Goal: Transaction & Acquisition: Obtain resource

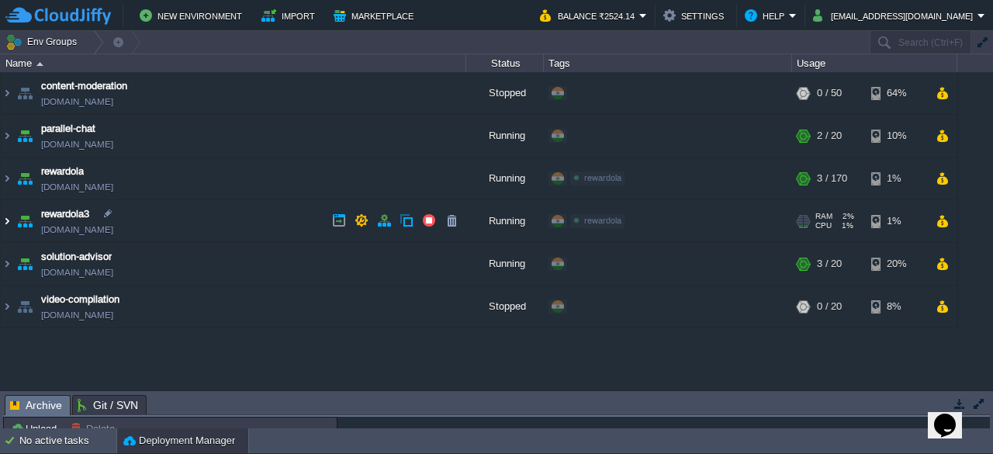
click at [9, 224] on img at bounding box center [7, 221] width 12 height 42
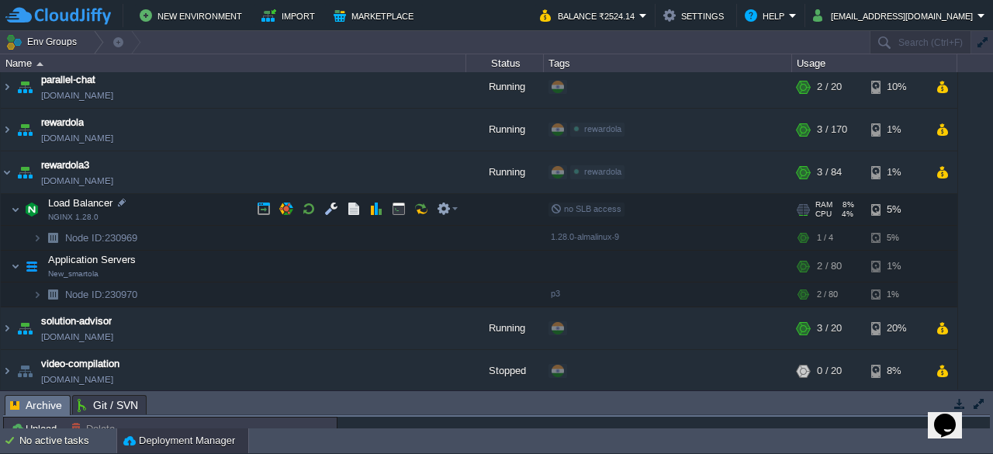
scroll to position [49, 0]
click at [374, 206] on button "button" at bounding box center [376, 209] width 14 height 14
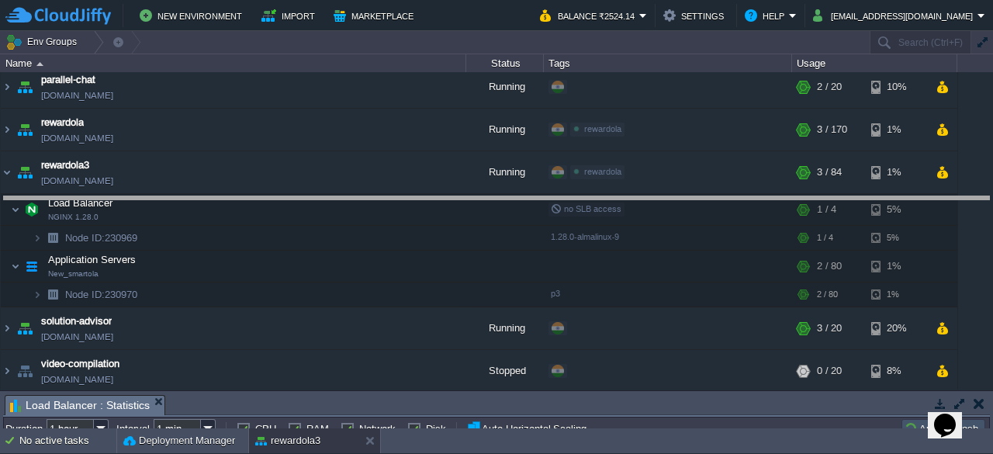
drag, startPoint x: 399, startPoint y: 394, endPoint x: 493, endPoint y: 195, distance: 219.6
click at [493, 195] on body "New Environment Import Marketplace Bonus ₹0.00 Upgrade Account Balance ₹2524.14…" at bounding box center [496, 227] width 993 height 454
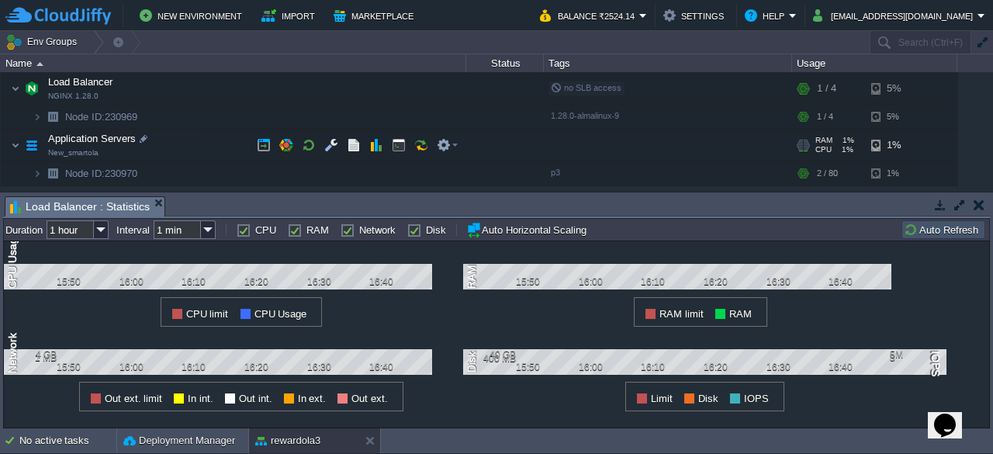
scroll to position [247, 0]
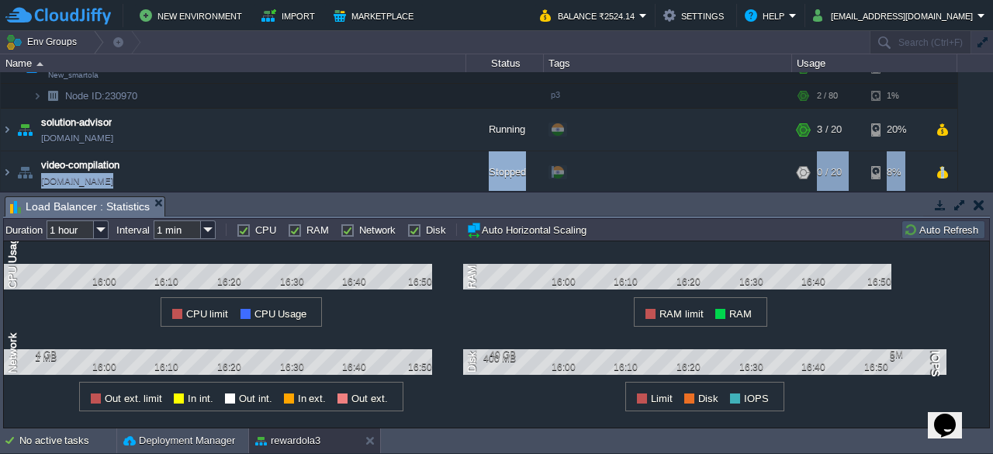
drag, startPoint x: 217, startPoint y: 188, endPoint x: 216, endPoint y: 204, distance: 15.6
click at [216, 204] on div "Env Groups Search (Ctrl+F) auto-gen Name Status Tags Usage content-moderation […" at bounding box center [496, 229] width 993 height 397
click at [275, 184] on td "video-compilation [DOMAIN_NAME]" at bounding box center [233, 172] width 465 height 43
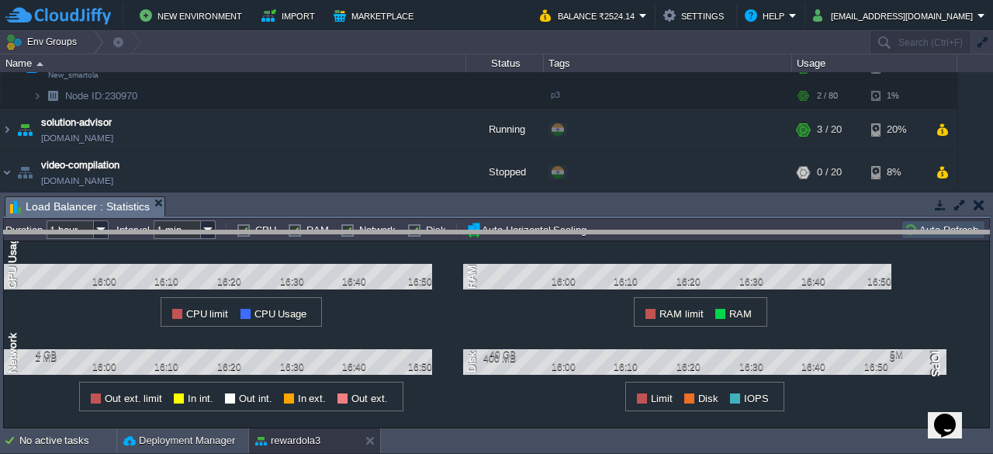
drag, startPoint x: 390, startPoint y: 214, endPoint x: 388, endPoint y: 248, distance: 34.2
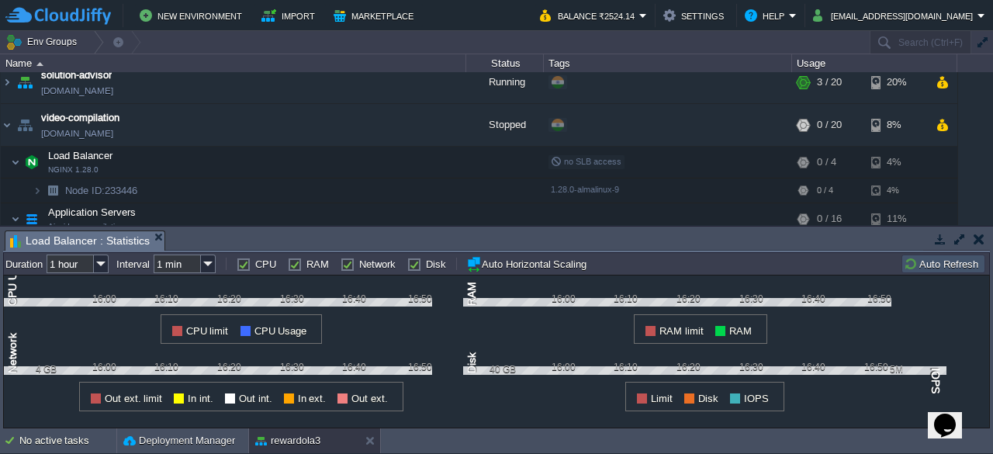
scroll to position [326, 0]
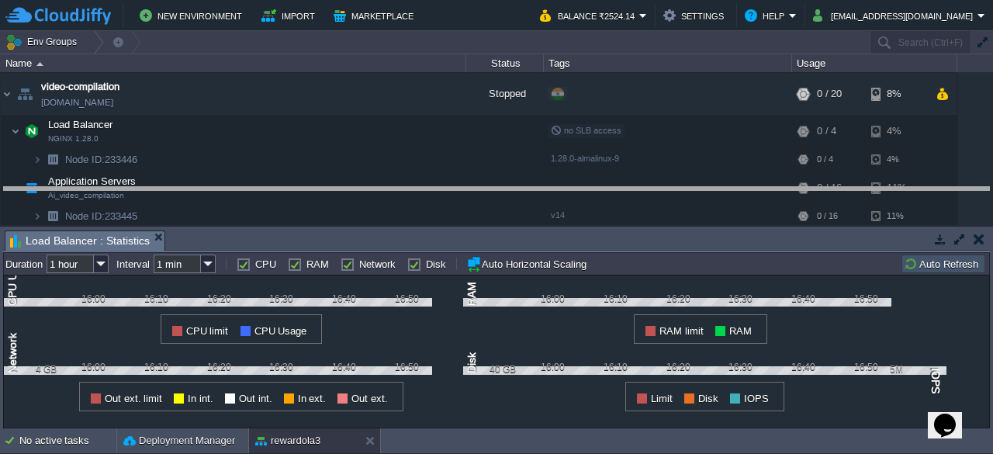
drag, startPoint x: 427, startPoint y: 235, endPoint x: 463, endPoint y: 189, distance: 58.5
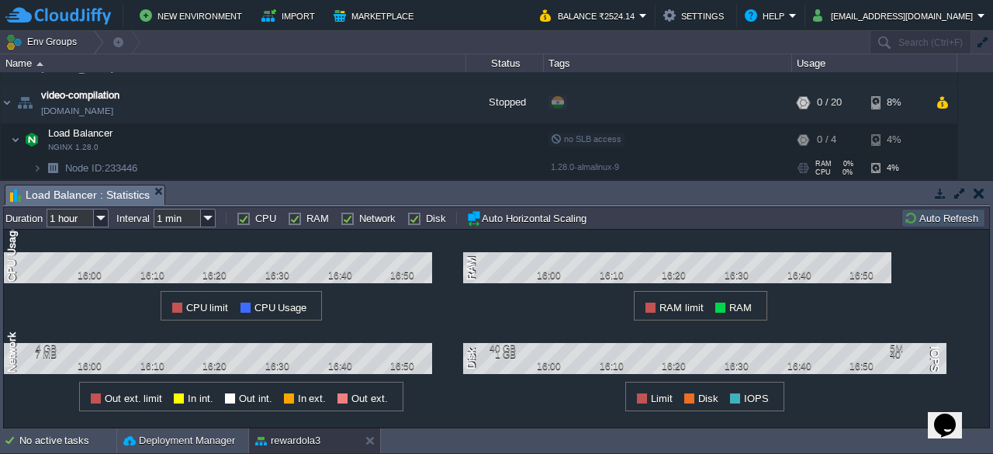
scroll to position [294, 0]
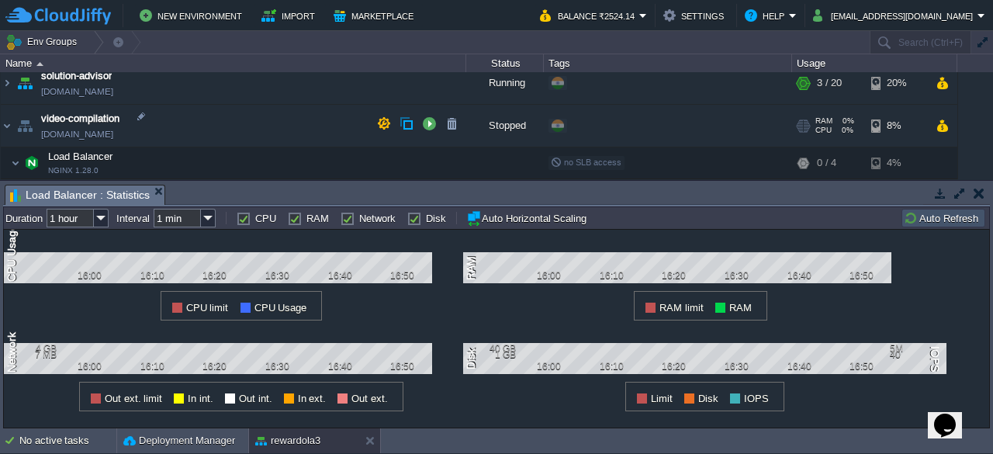
click at [800, 126] on div at bounding box center [800, 126] width 6 height 1
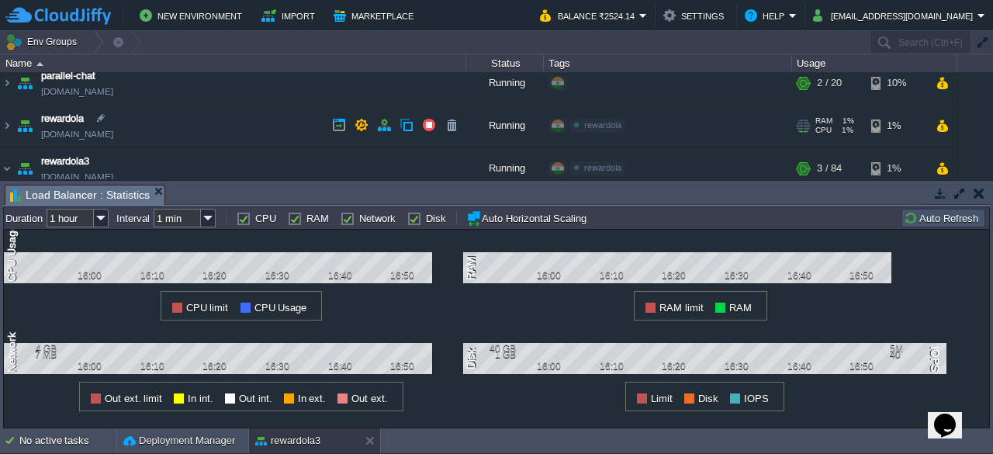
scroll to position [78, 0]
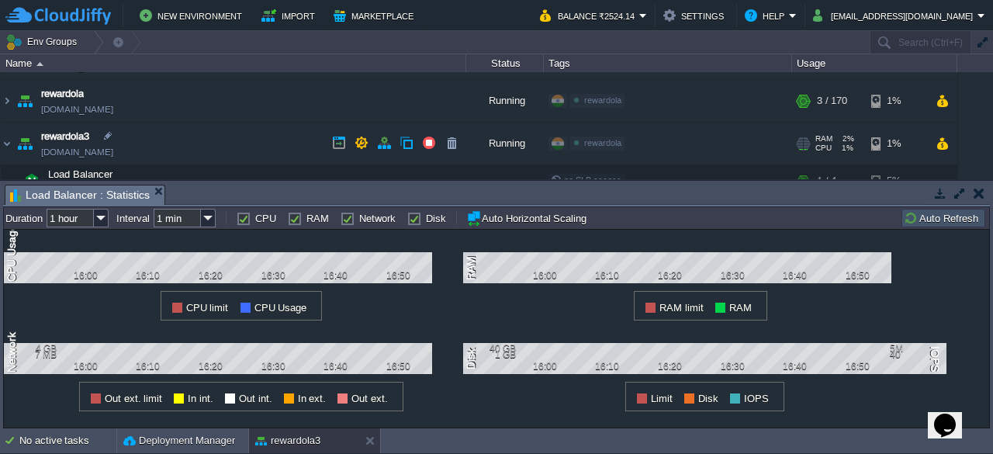
click at [813, 139] on div "RAM 2% CPU 1% 3 / 84" at bounding box center [831, 144] width 74 height 42
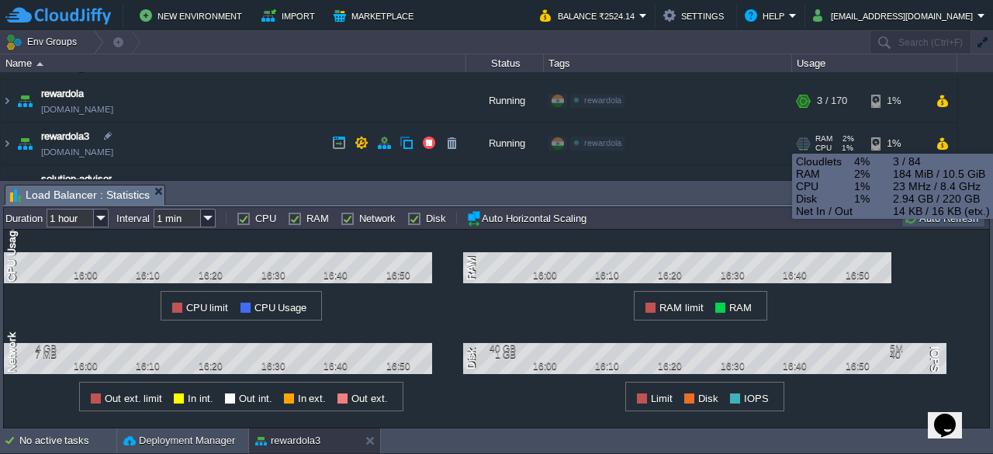
click at [809, 140] on div at bounding box center [807, 144] width 6 height 12
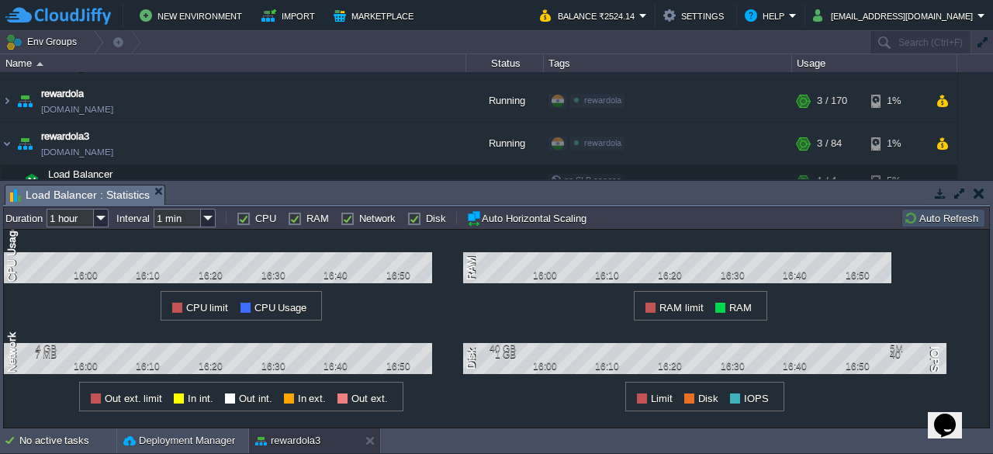
click at [980, 192] on button "button" at bounding box center [978, 193] width 11 height 14
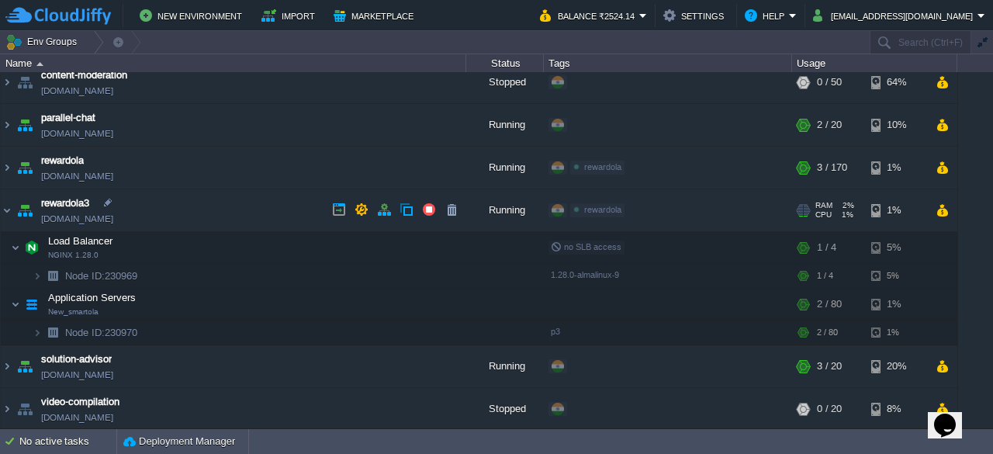
click at [808, 202] on div "RAM 2% CPU 1% 3 / 84" at bounding box center [831, 210] width 74 height 42
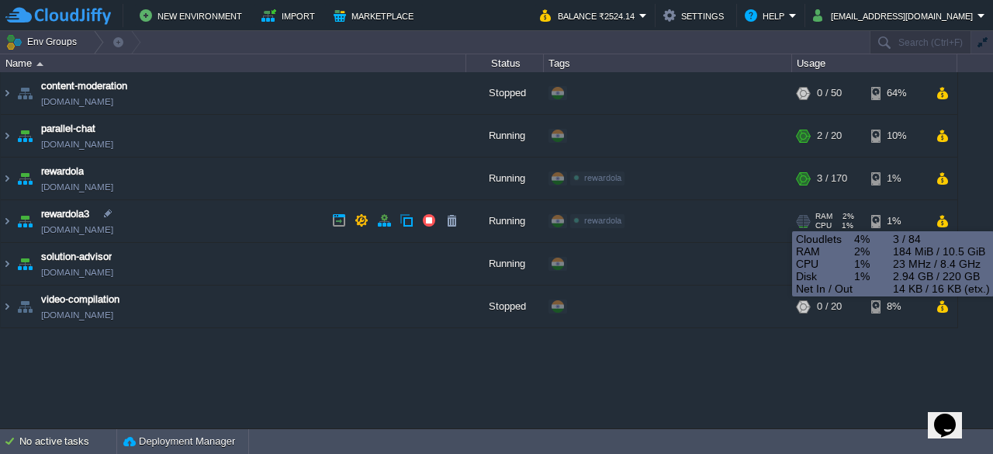
click at [806, 217] on div at bounding box center [806, 217] width 5 height 1
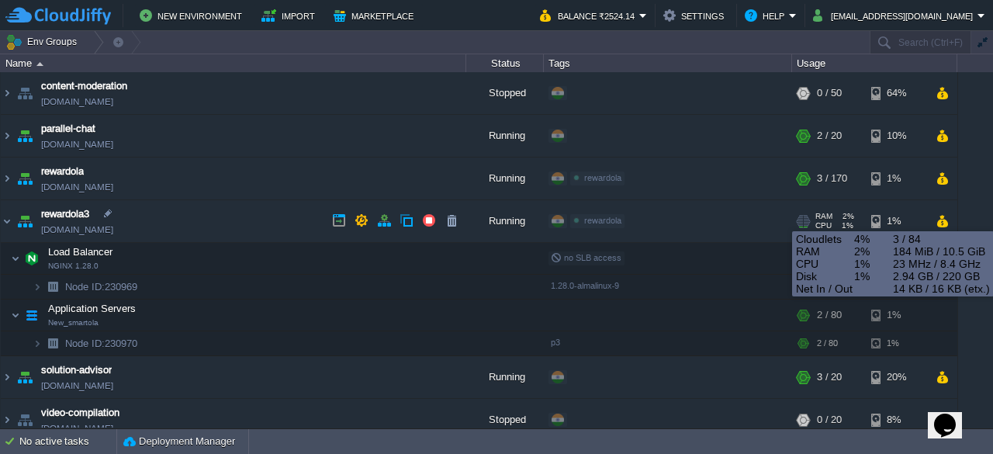
click at [806, 217] on div at bounding box center [806, 217] width 5 height 1
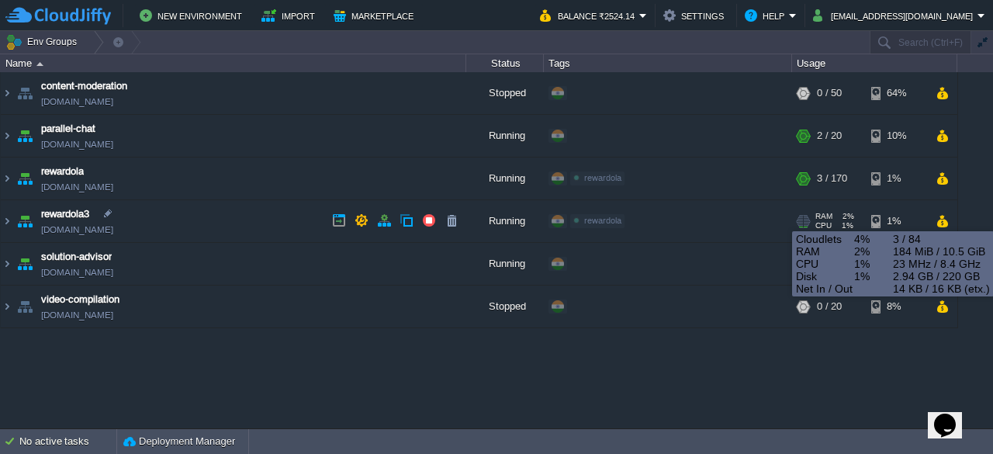
click at [806, 217] on div at bounding box center [806, 217] width 5 height 1
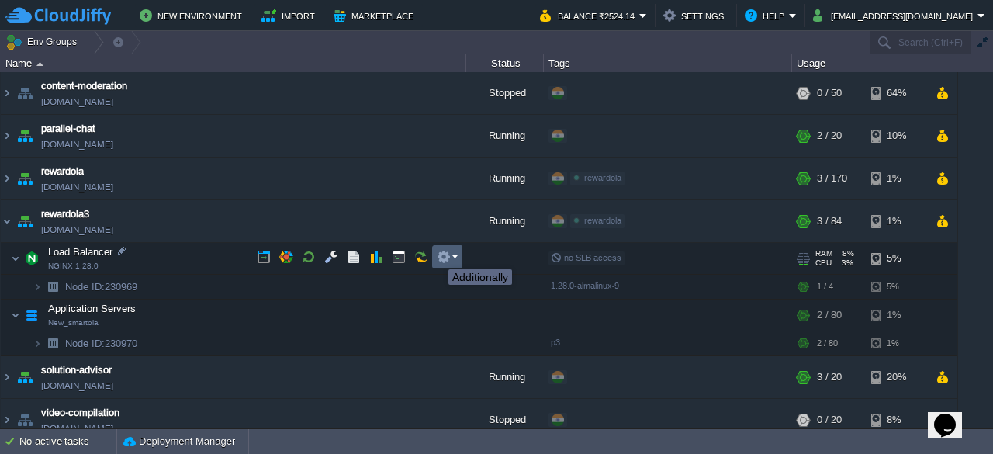
click at [437, 255] on button "button" at bounding box center [444, 257] width 14 height 14
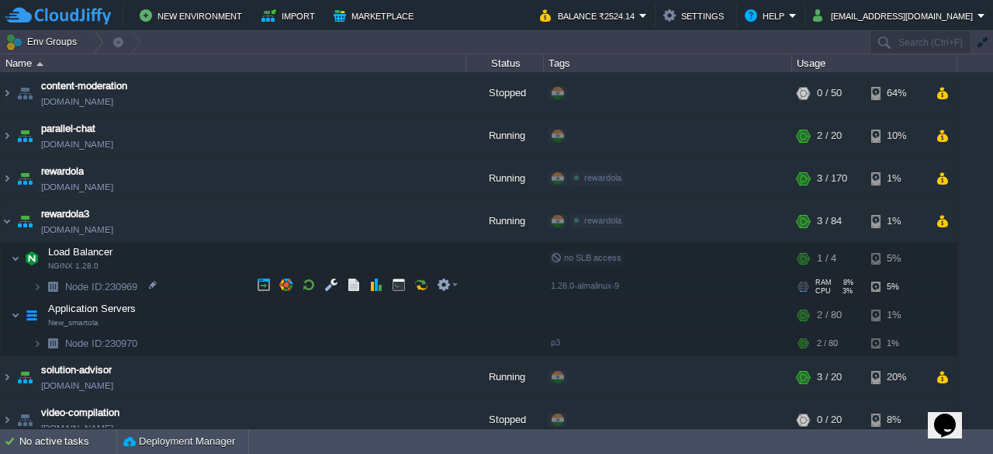
click at [208, 296] on td "Node ID: 230969" at bounding box center [233, 287] width 465 height 25
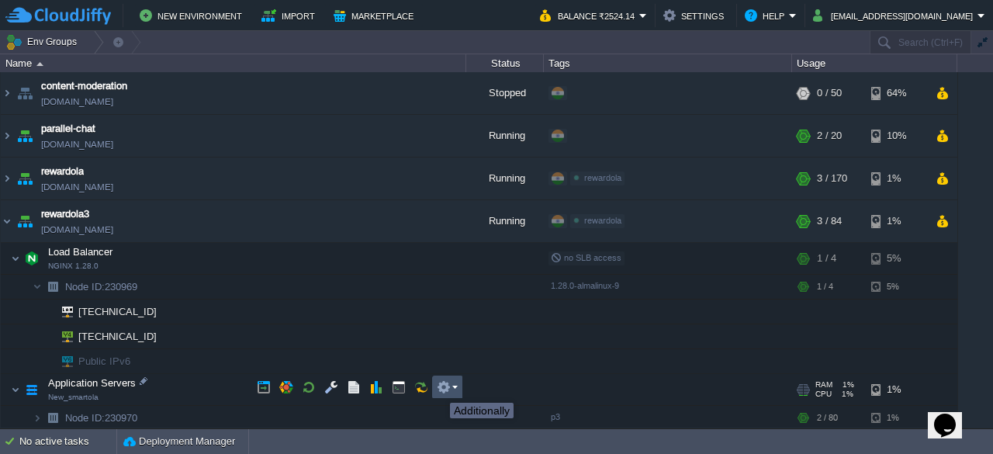
click at [444, 389] on button "button" at bounding box center [444, 387] width 14 height 14
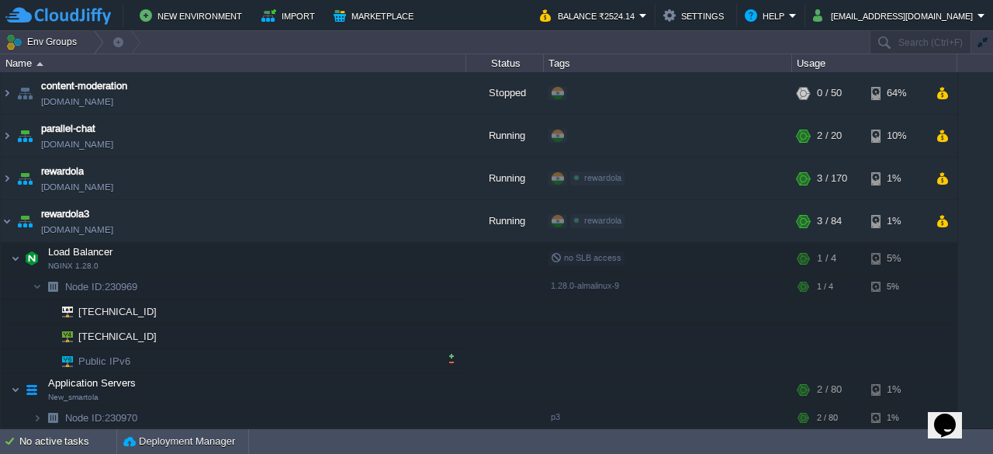
click at [641, 366] on td at bounding box center [668, 361] width 248 height 25
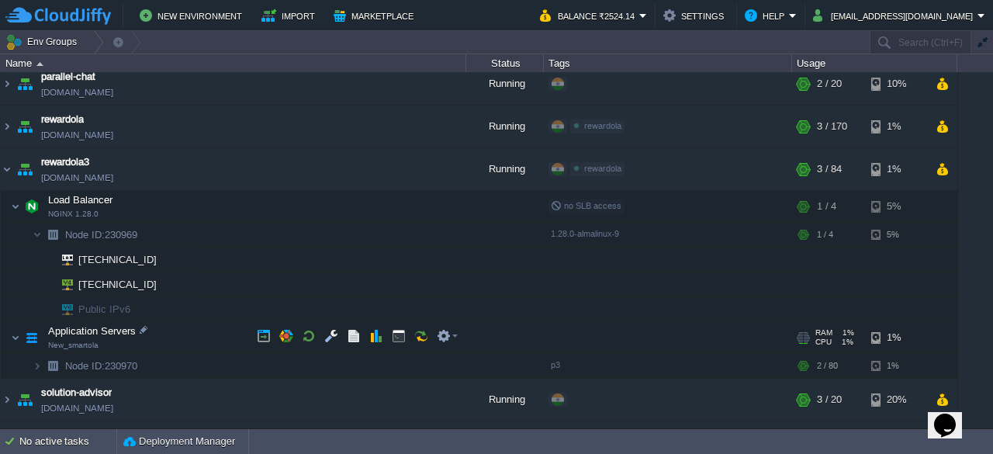
scroll to position [85, 0]
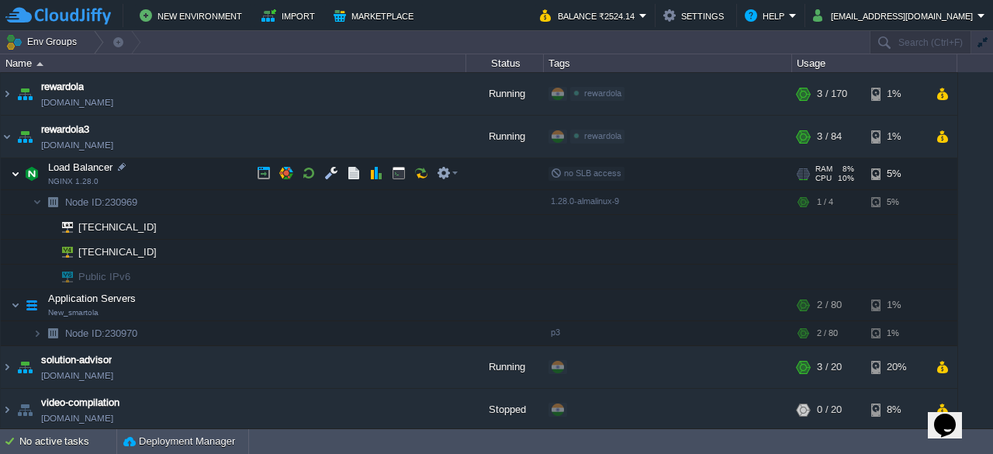
click at [14, 166] on img at bounding box center [15, 173] width 9 height 31
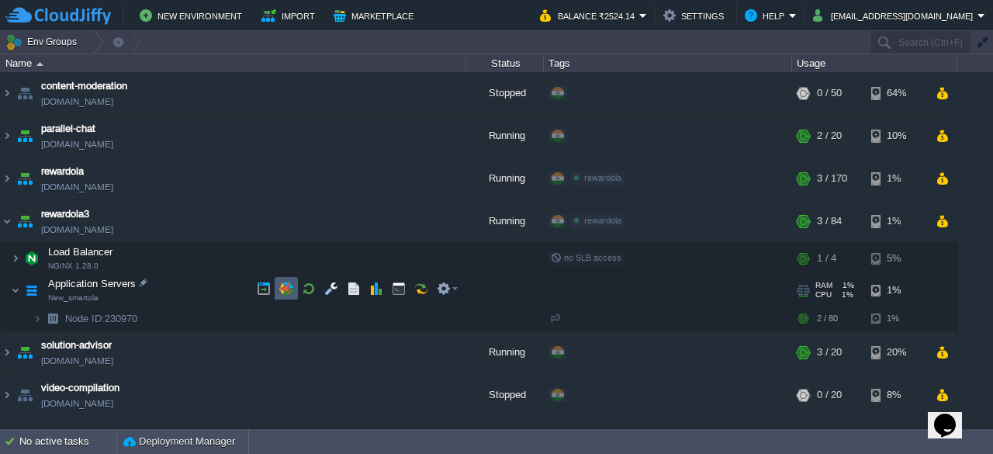
click at [289, 286] on button "button" at bounding box center [286, 289] width 14 height 14
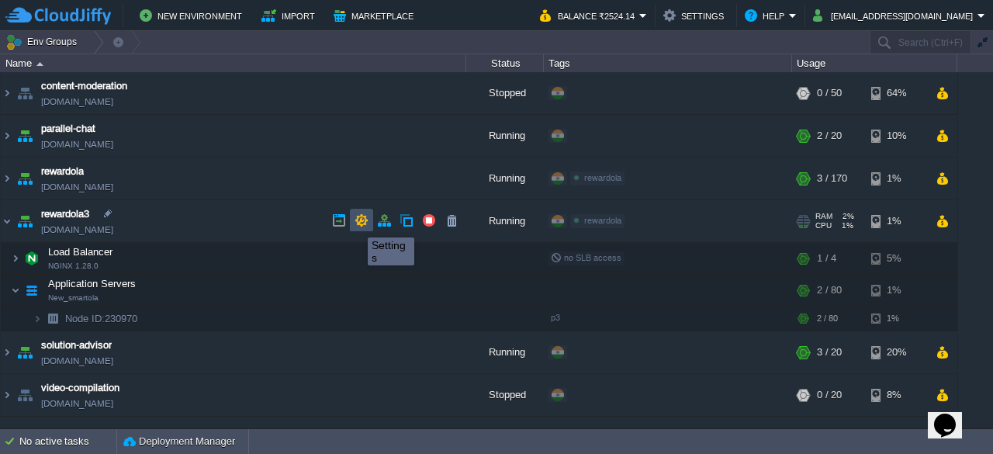
click at [357, 223] on button "button" at bounding box center [361, 220] width 14 height 14
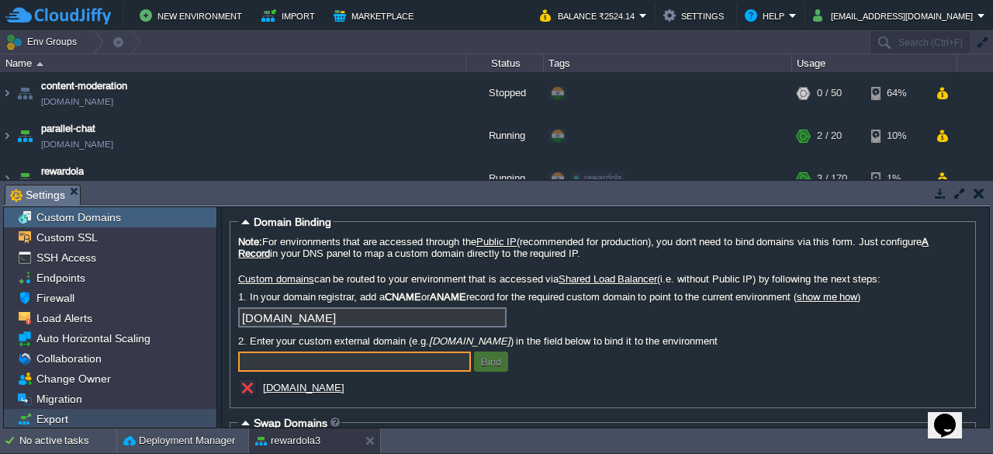
scroll to position [22, 0]
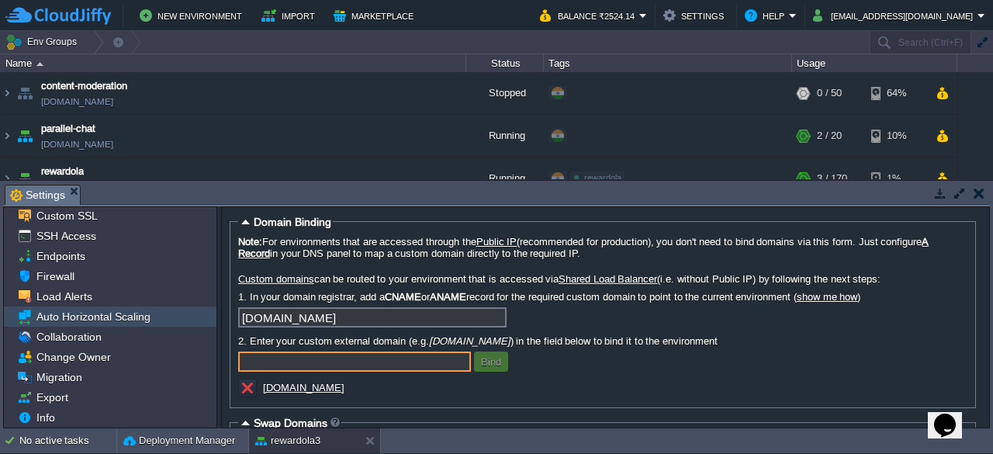
click at [100, 306] on div "Auto Horizontal Scaling" at bounding box center [110, 316] width 213 height 20
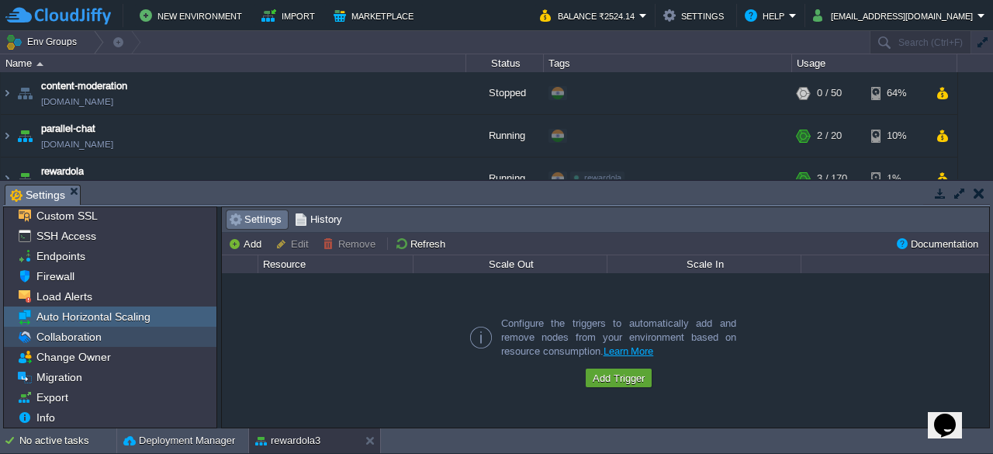
click at [125, 331] on div "Collaboration" at bounding box center [110, 337] width 213 height 20
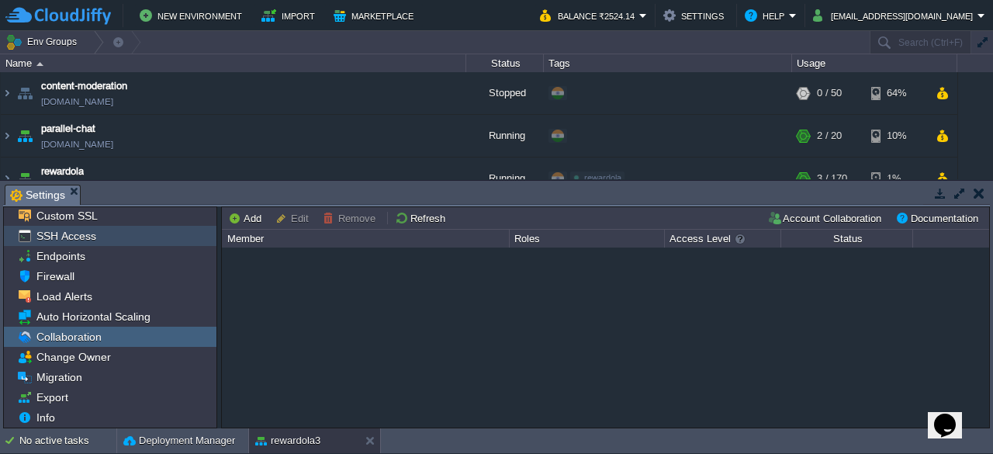
scroll to position [0, 0]
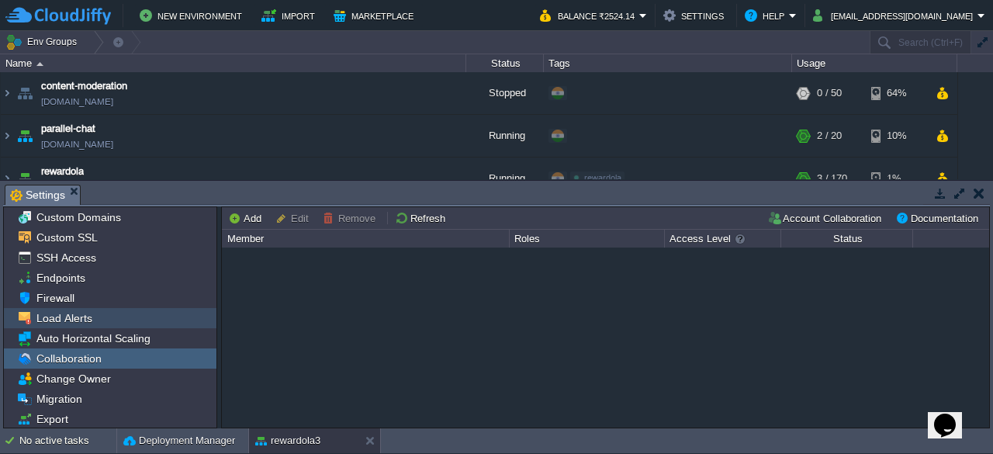
click at [61, 311] on span "Load Alerts" at bounding box center [63, 318] width 61 height 14
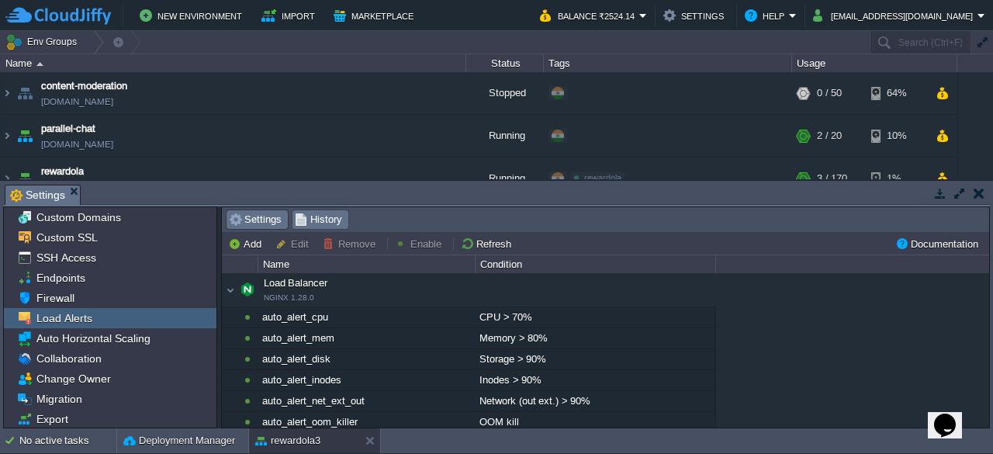
drag, startPoint x: 313, startPoint y: 216, endPoint x: 337, endPoint y: 216, distance: 24.1
click at [313, 214] on span "History" at bounding box center [318, 219] width 47 height 17
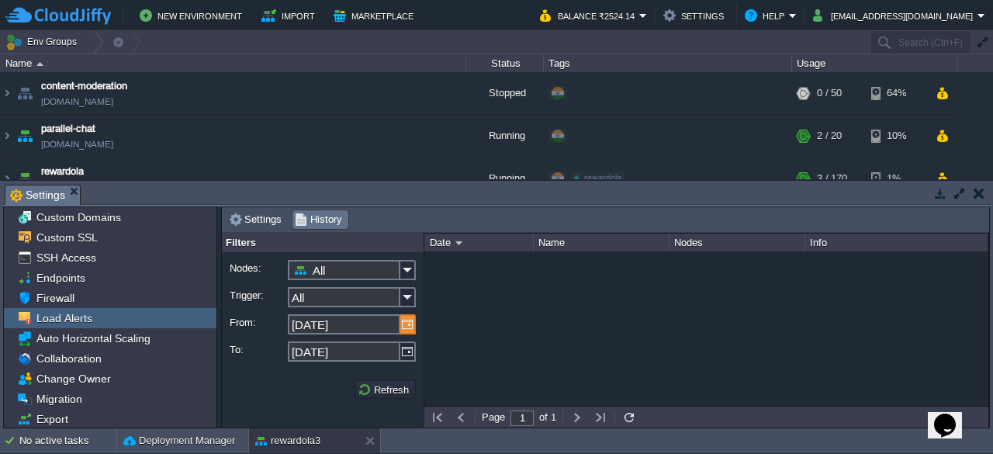
click at [410, 314] on img at bounding box center [408, 324] width 16 height 20
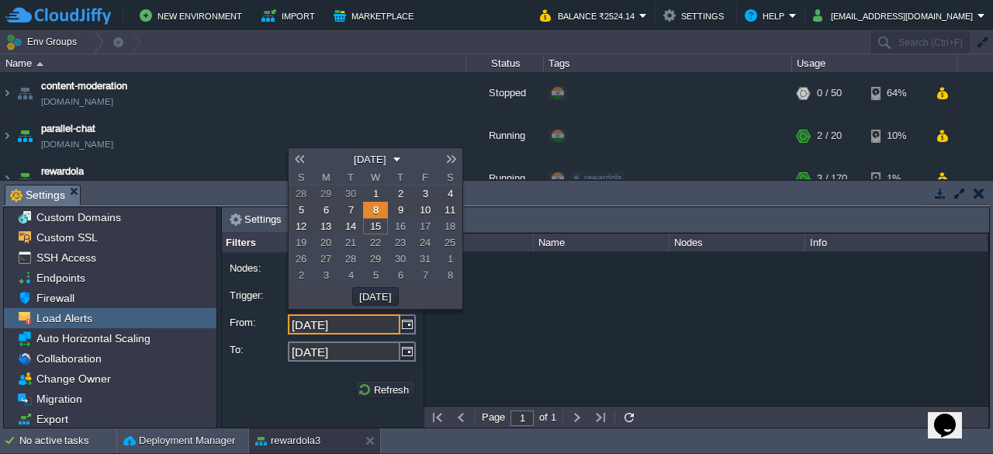
click at [379, 187] on link "1" at bounding box center [375, 193] width 25 height 16
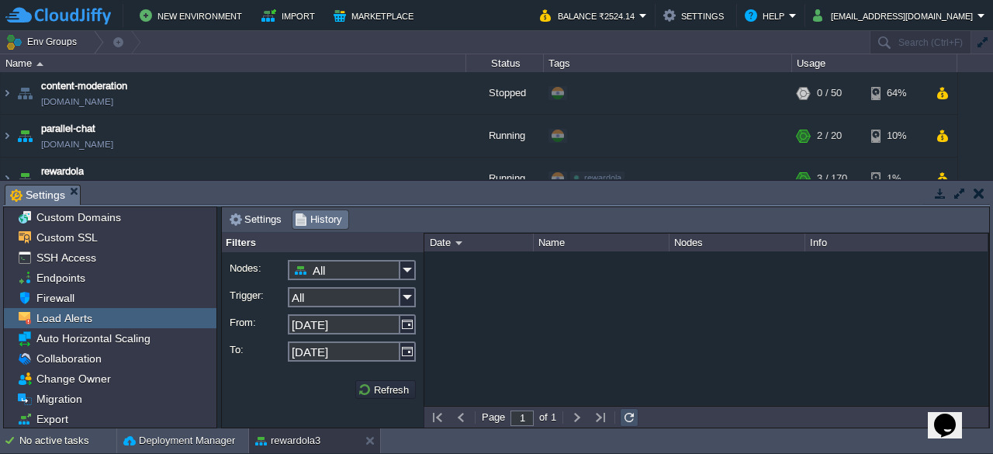
click at [622, 413] on button "button" at bounding box center [629, 417] width 14 height 14
click at [380, 383] on button "Refresh" at bounding box center [386, 389] width 56 height 14
click at [403, 320] on img at bounding box center [408, 324] width 16 height 20
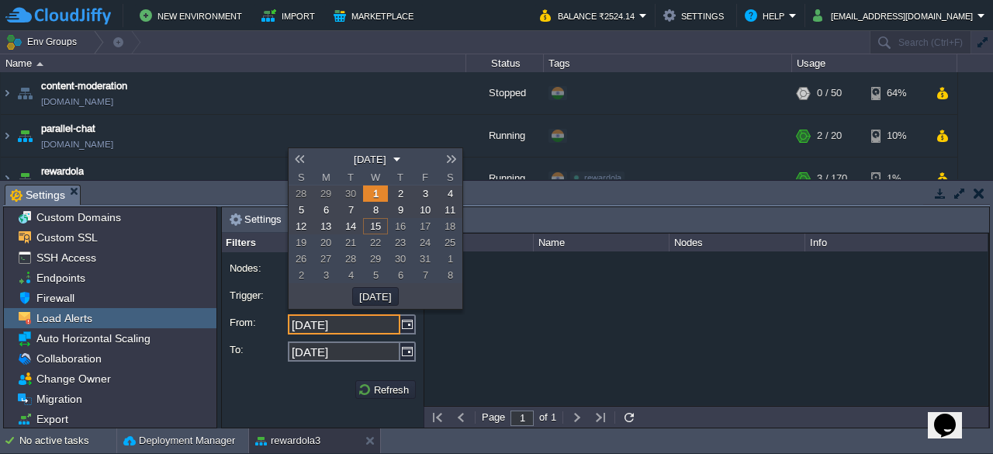
click at [296, 158] on link at bounding box center [300, 159] width 22 height 12
click at [424, 188] on span "1" at bounding box center [425, 194] width 5 height 12
type input "[DATE]"
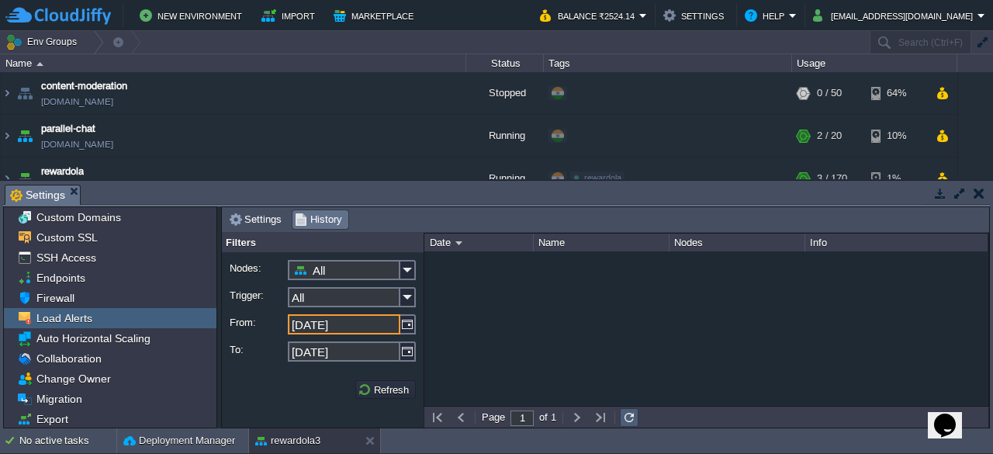
click at [620, 415] on td at bounding box center [629, 417] width 19 height 19
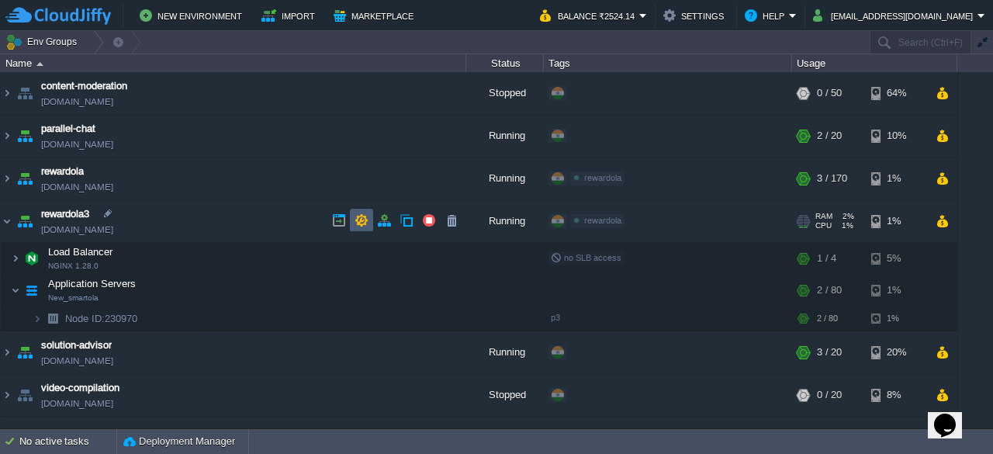
click at [365, 217] on button "button" at bounding box center [361, 220] width 14 height 14
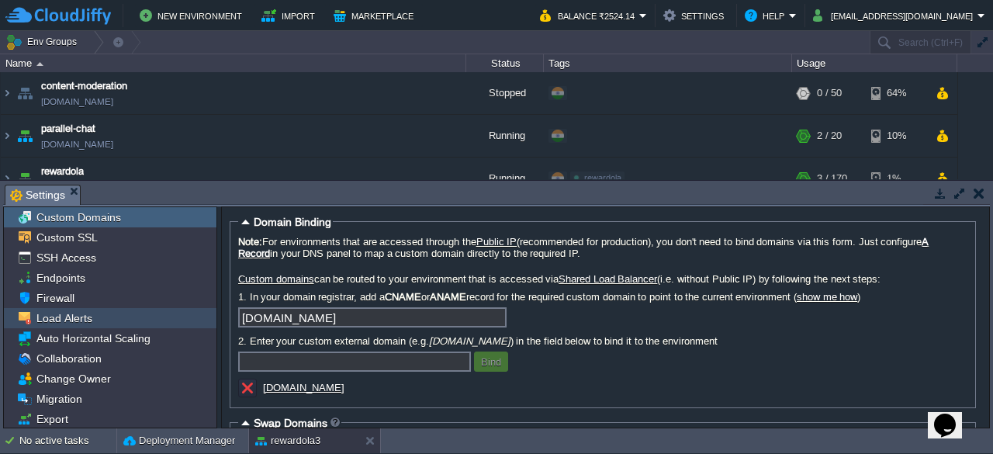
click at [100, 313] on div "Load Alerts" at bounding box center [110, 318] width 213 height 20
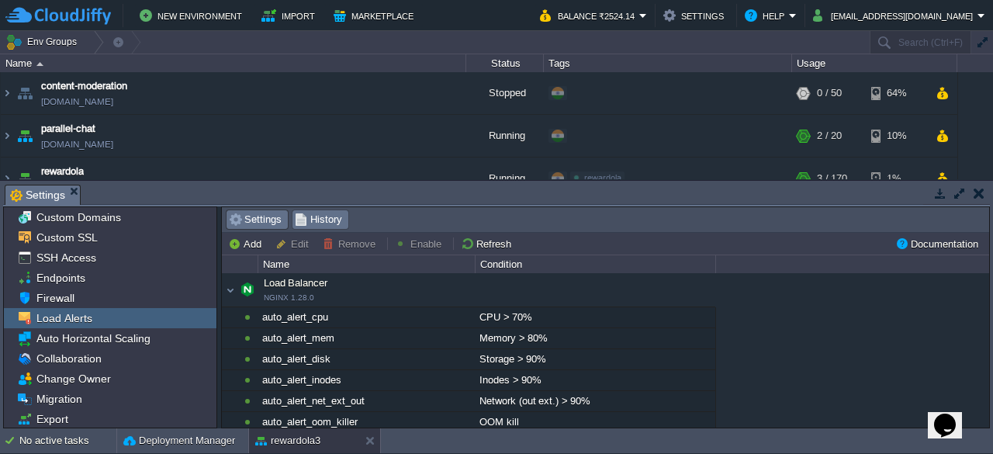
click at [305, 217] on span "History" at bounding box center [318, 219] width 47 height 17
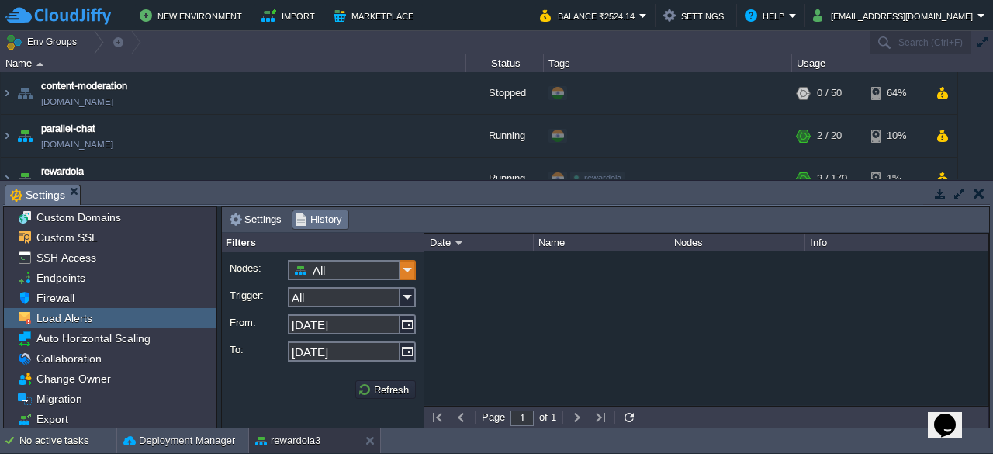
click at [408, 264] on img at bounding box center [408, 270] width 16 height 20
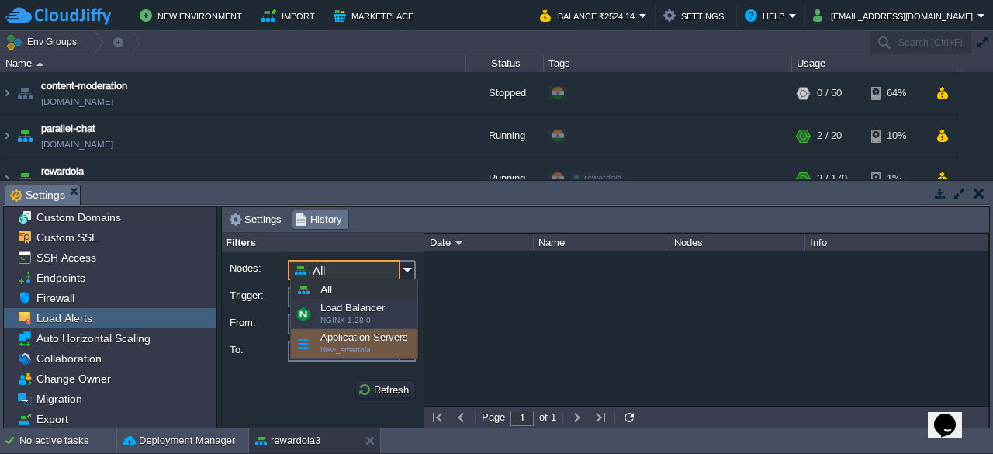
click at [360, 338] on div "Application Servers New_smartola" at bounding box center [354, 343] width 126 height 29
type input "Application Servers"
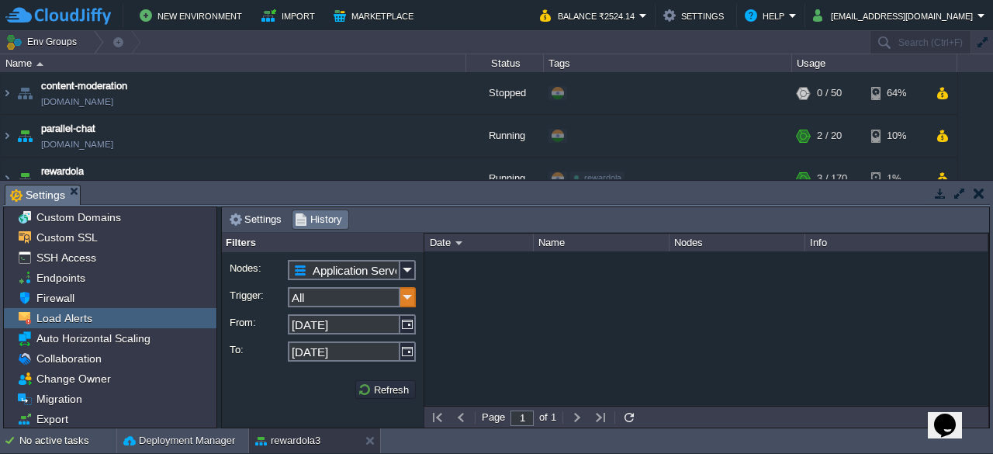
click at [408, 296] on img at bounding box center [408, 297] width 16 height 20
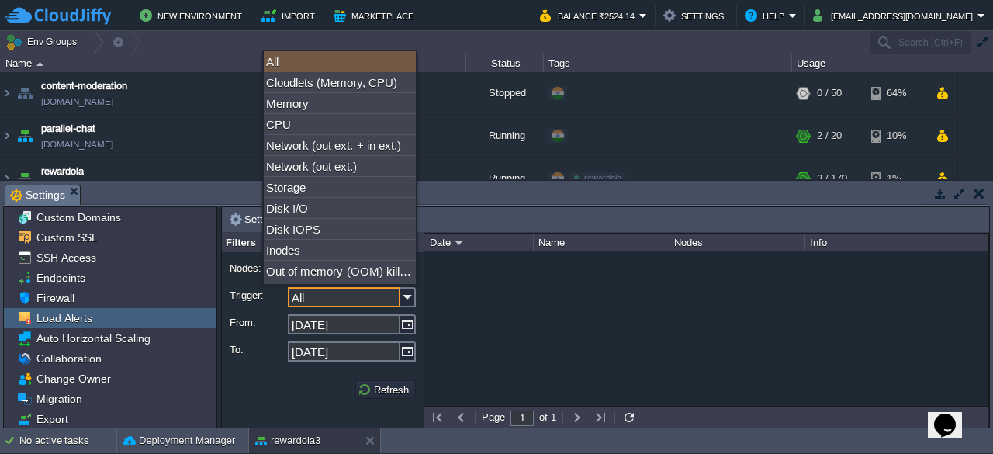
click at [363, 61] on div "All" at bounding box center [340, 61] width 152 height 21
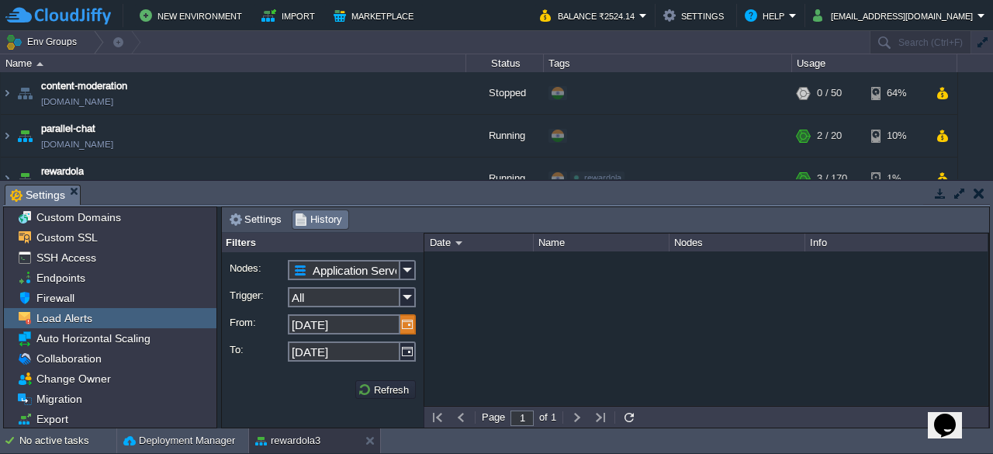
click at [400, 325] on img at bounding box center [408, 324] width 16 height 20
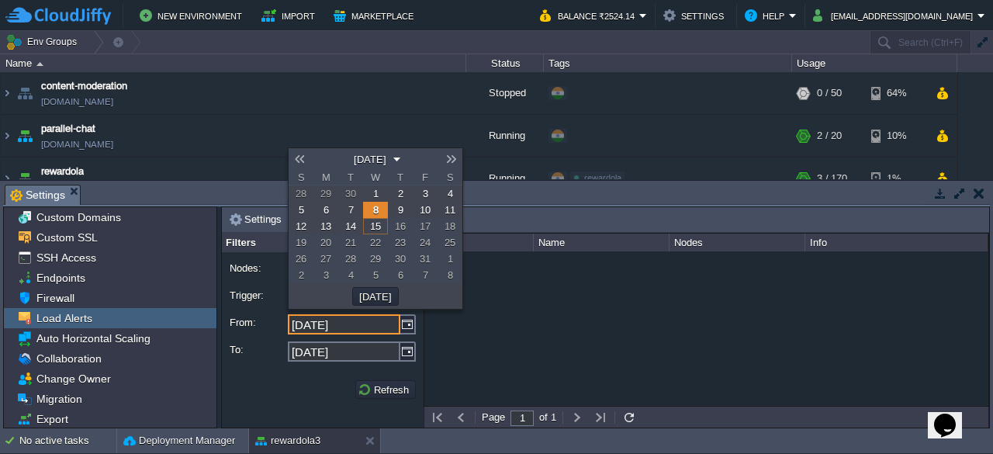
click at [299, 158] on link at bounding box center [300, 159] width 22 height 12
click at [324, 186] on link "1" at bounding box center [325, 193] width 25 height 16
type input "[DATE]"
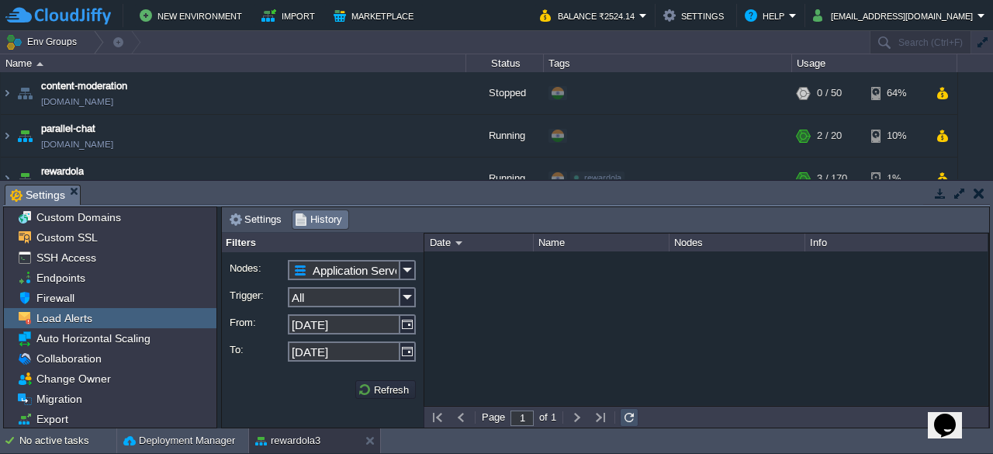
click at [627, 410] on button "button" at bounding box center [629, 417] width 14 height 14
click at [973, 190] on button "button" at bounding box center [978, 193] width 11 height 14
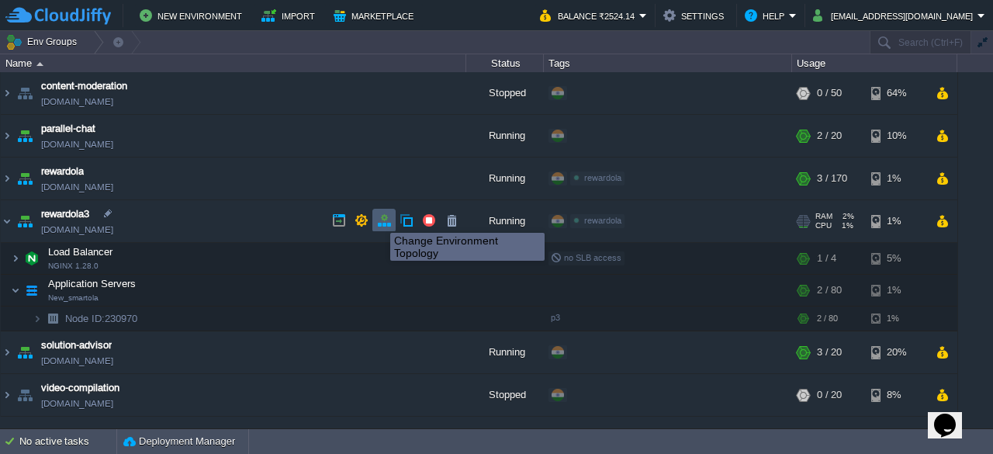
click at [379, 219] on button "button" at bounding box center [384, 220] width 14 height 14
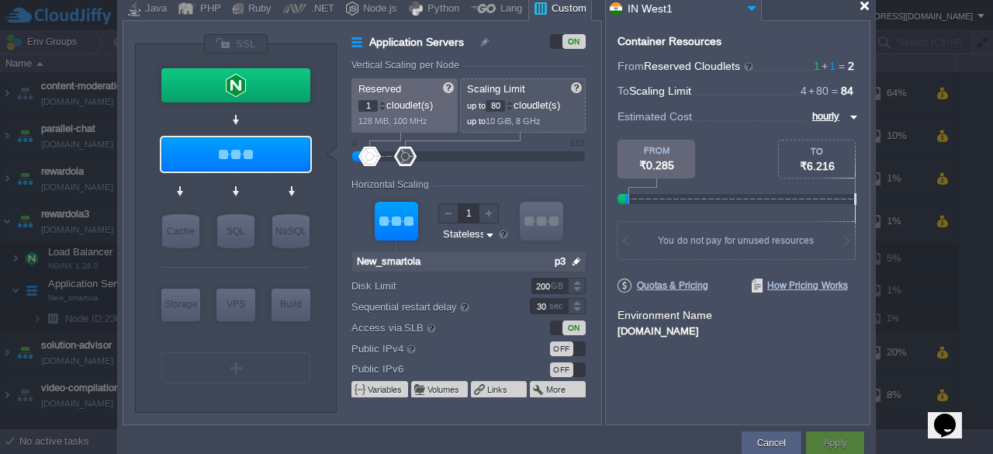
click at [865, 9] on div at bounding box center [865, 6] width 12 height 12
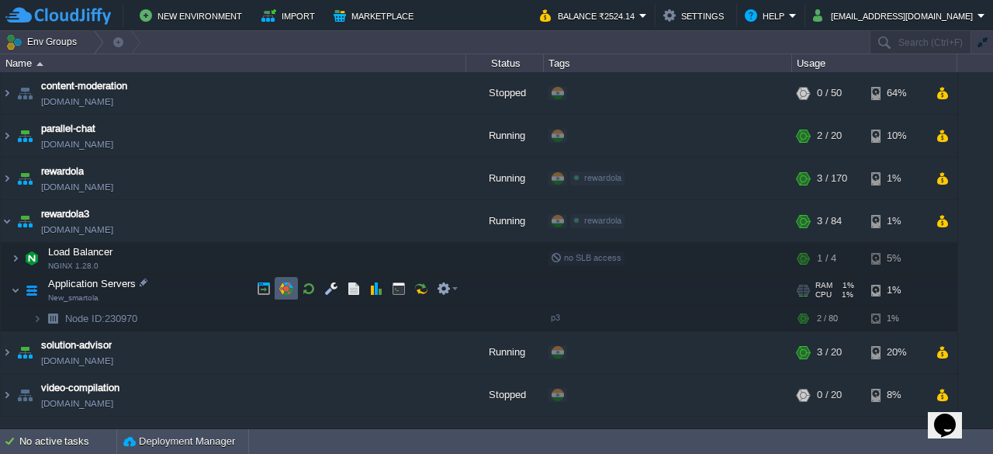
click at [287, 283] on button "button" at bounding box center [286, 289] width 14 height 14
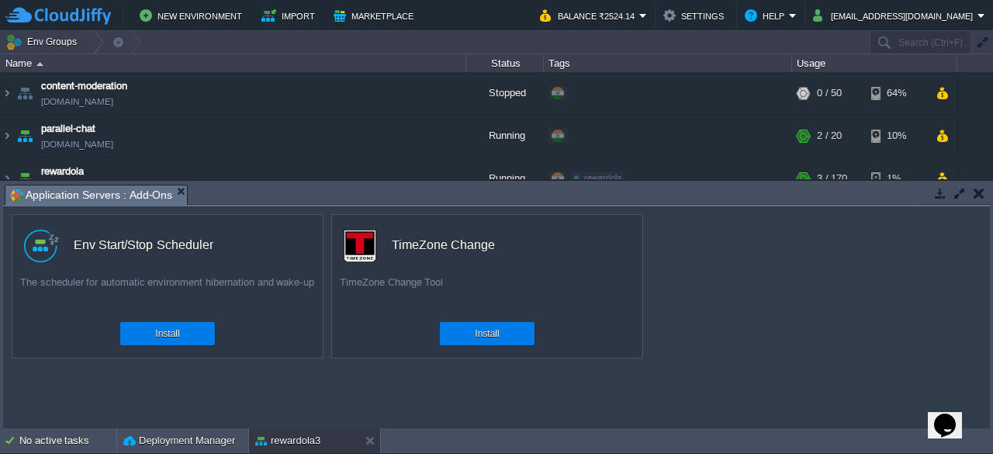
click at [177, 182] on div "Tasks Activity Log Archive Git / SVN Application Servers : Add-Ons Upload Delet…" at bounding box center [496, 304] width 993 height 247
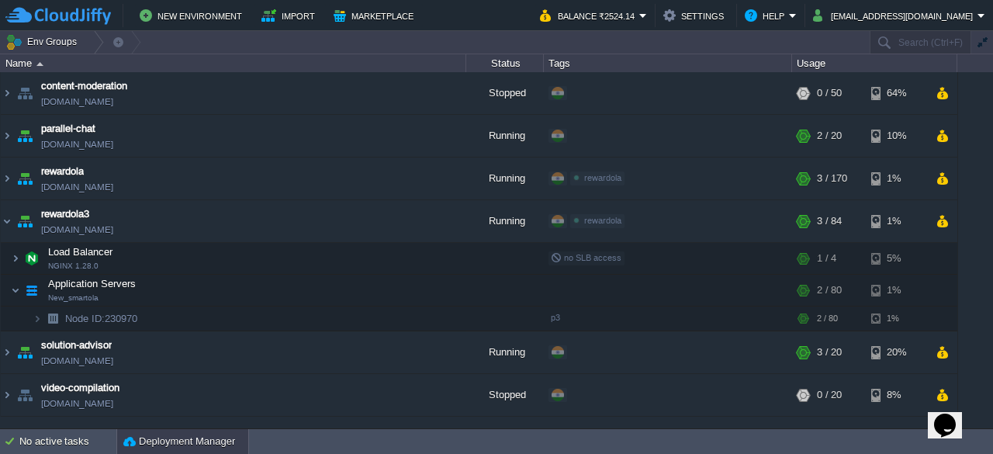
click at [164, 435] on button "Deployment Manager" at bounding box center [179, 442] width 112 height 16
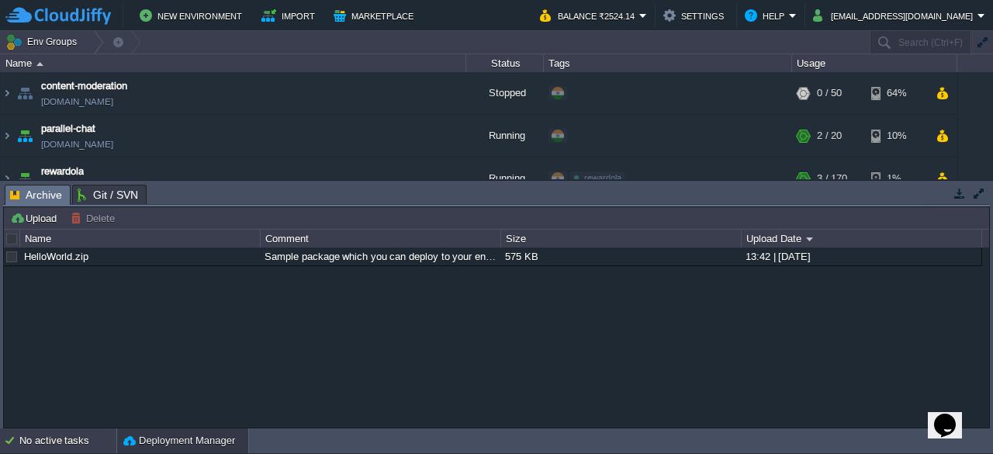
click at [67, 447] on div "No active tasks" at bounding box center [67, 440] width 97 height 25
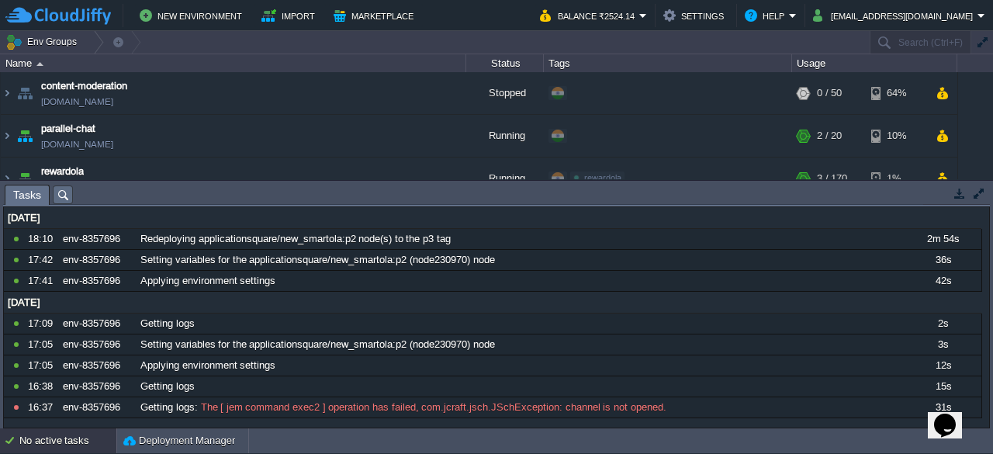
click at [417, 40] on td "Env Groups" at bounding box center [434, 42] width 868 height 22
click at [982, 195] on button "button" at bounding box center [979, 193] width 14 height 14
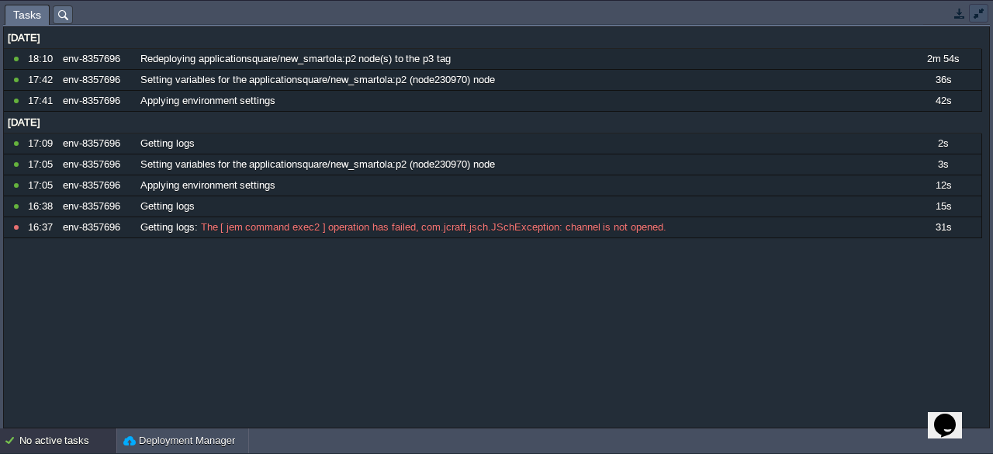
click at [973, 18] on button "button" at bounding box center [979, 13] width 14 height 14
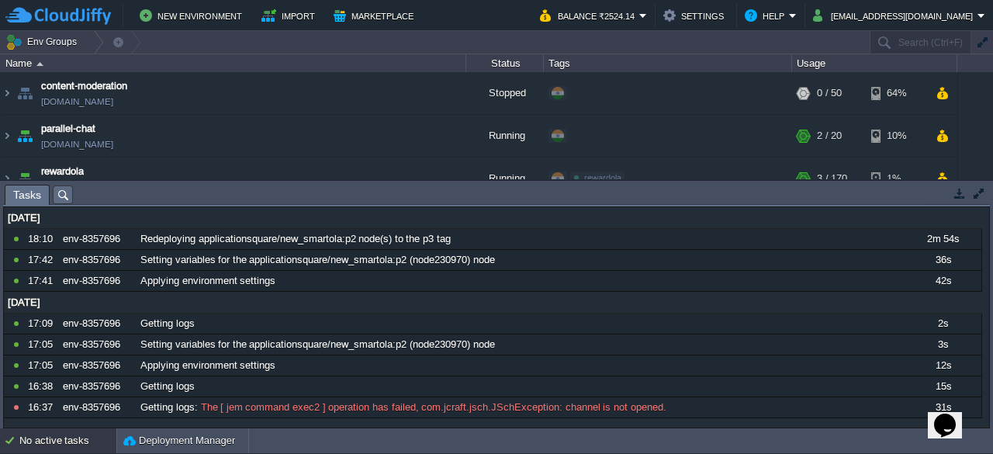
click at [40, 446] on div "No active tasks" at bounding box center [67, 440] width 97 height 25
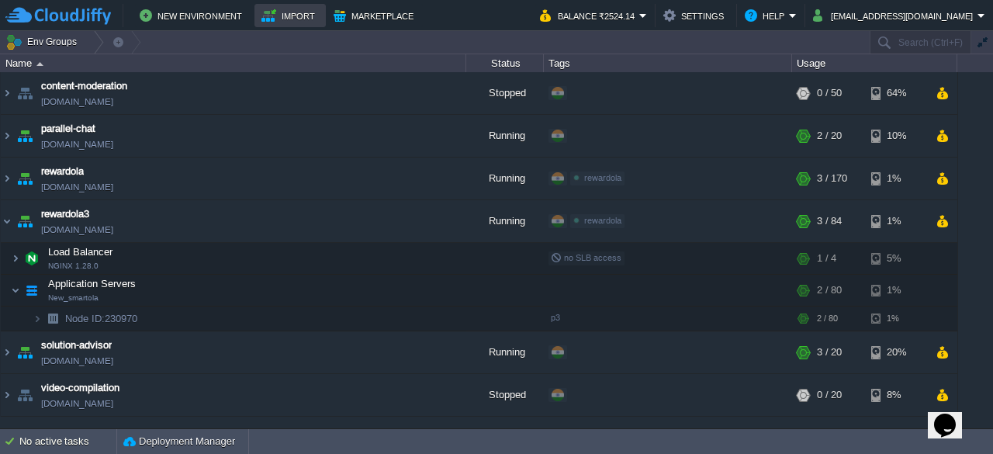
click at [290, 16] on button "Import" at bounding box center [290, 15] width 58 height 19
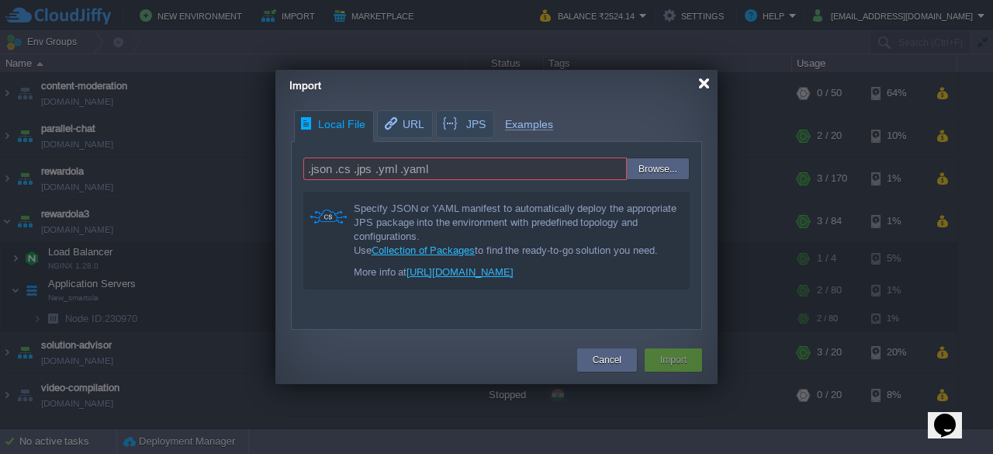
click at [704, 88] on div at bounding box center [704, 84] width 12 height 12
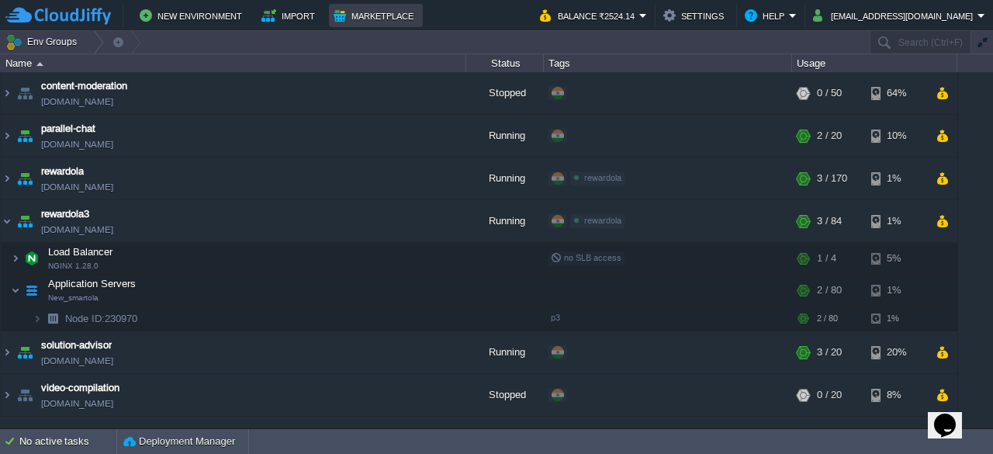
click at [385, 6] on button "Marketplace" at bounding box center [376, 15] width 85 height 19
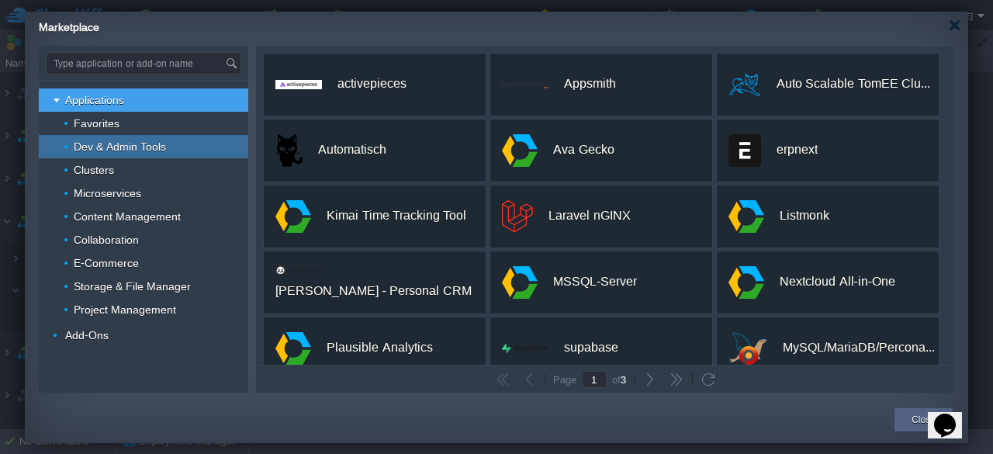
click at [166, 148] on link "Dev & Admin Tools" at bounding box center [120, 147] width 96 height 14
type input "Type application or add-on name"
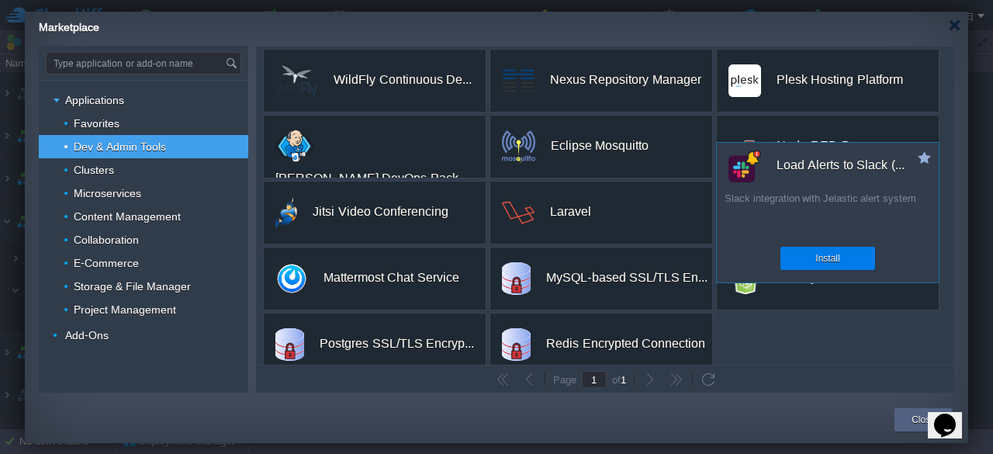
scroll to position [285, 0]
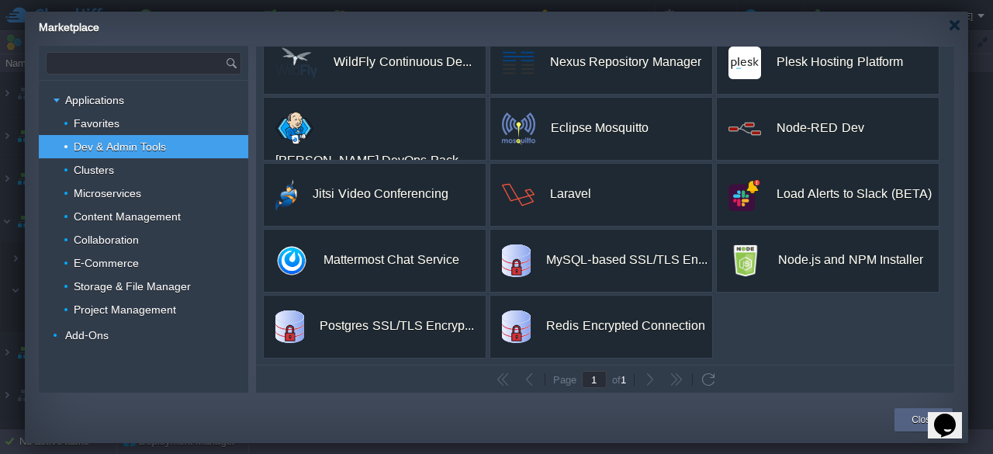
click at [106, 56] on input "text" at bounding box center [136, 63] width 178 height 21
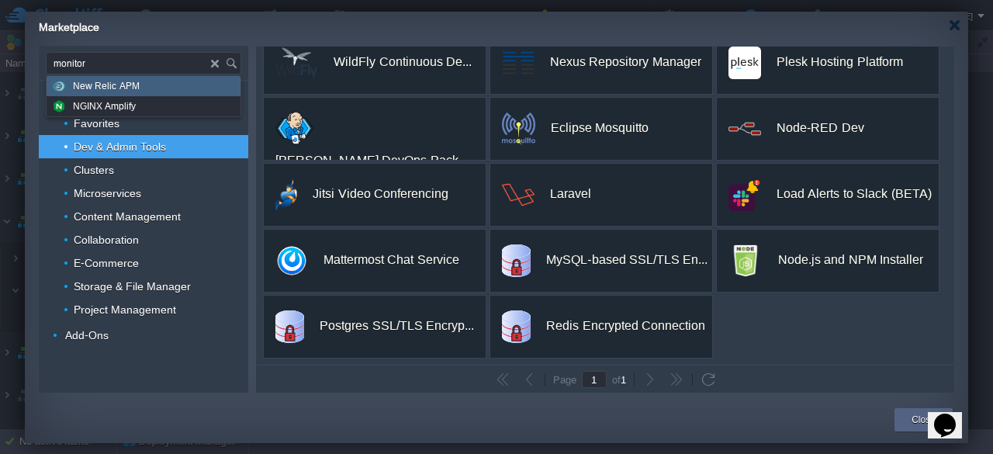
click at [158, 70] on input "monitor" at bounding box center [129, 63] width 164 height 21
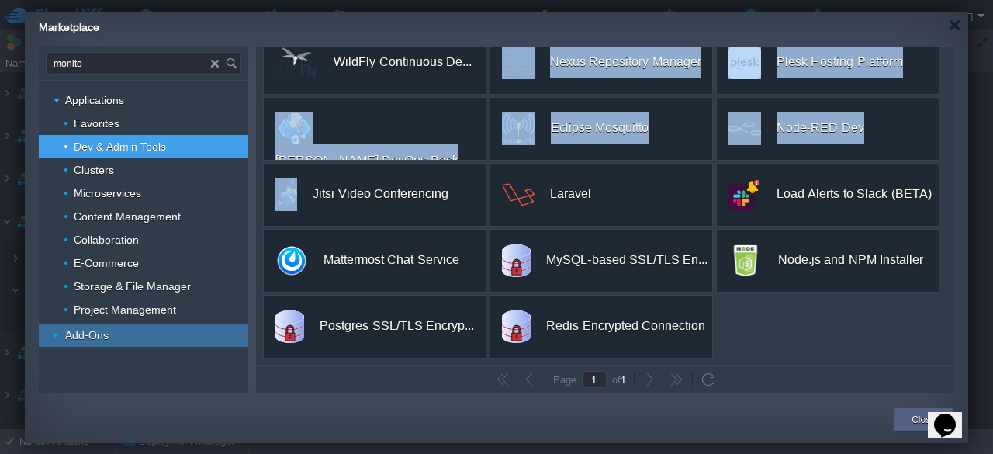
drag, startPoint x: 385, startPoint y: 79, endPoint x: 61, endPoint y: 334, distance: 412.0
click at [61, 334] on div "monito Applications Favorites Dev & Admin Tools Clusters Microservices Content …" at bounding box center [496, 219] width 915 height 347
click at [61, 334] on img at bounding box center [58, 334] width 9 height 23
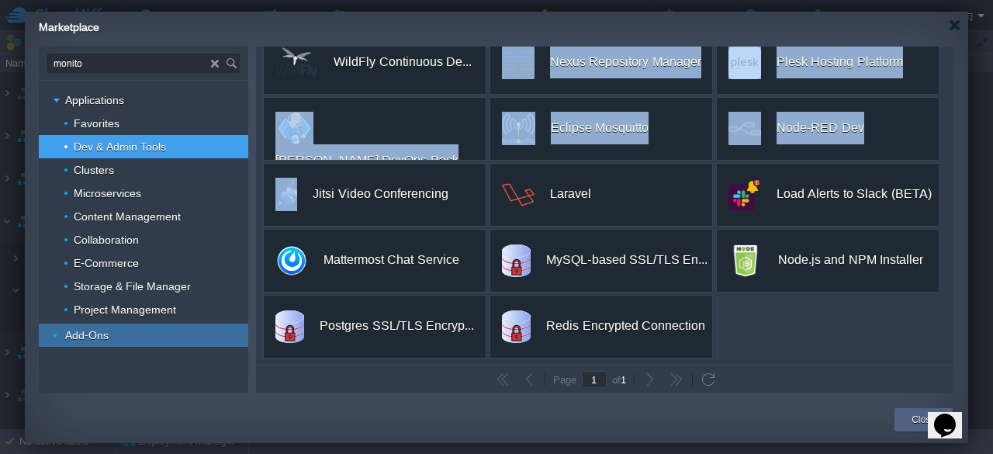
click at [61, 334] on img at bounding box center [58, 334] width 9 height 23
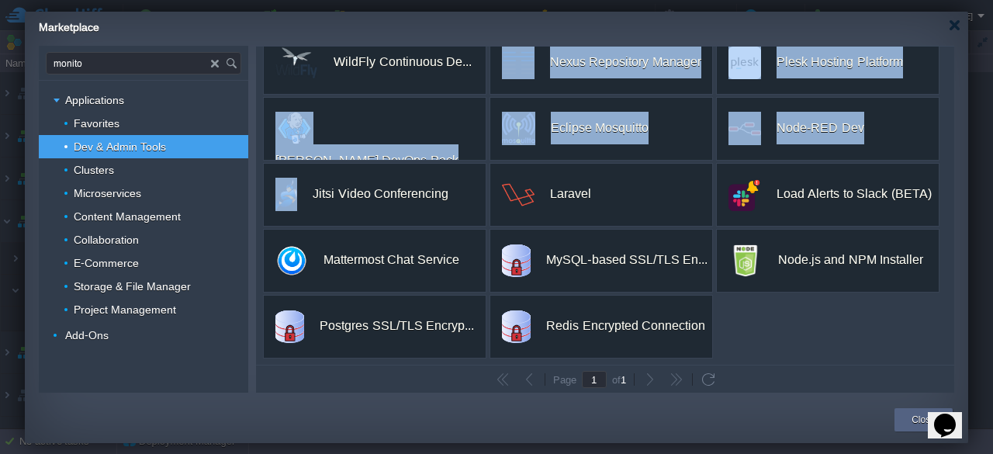
drag, startPoint x: 61, startPoint y: 334, endPoint x: 273, endPoint y: -64, distance: 451.4
click at [273, 0] on html "New Environment Import Marketplace Bonus ₹0.00 Upgrade Account Balance ₹2524.14…" at bounding box center [496, 227] width 993 height 454
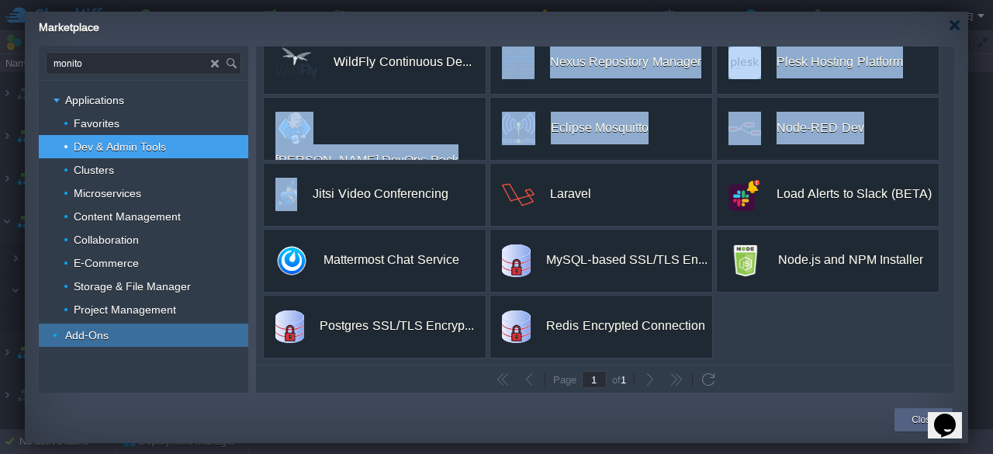
click at [84, 330] on span "Add-Ons" at bounding box center [87, 335] width 47 height 14
type input "Type application or add-on name"
click at [84, 330] on span "Add-Ons" at bounding box center [87, 335] width 47 height 14
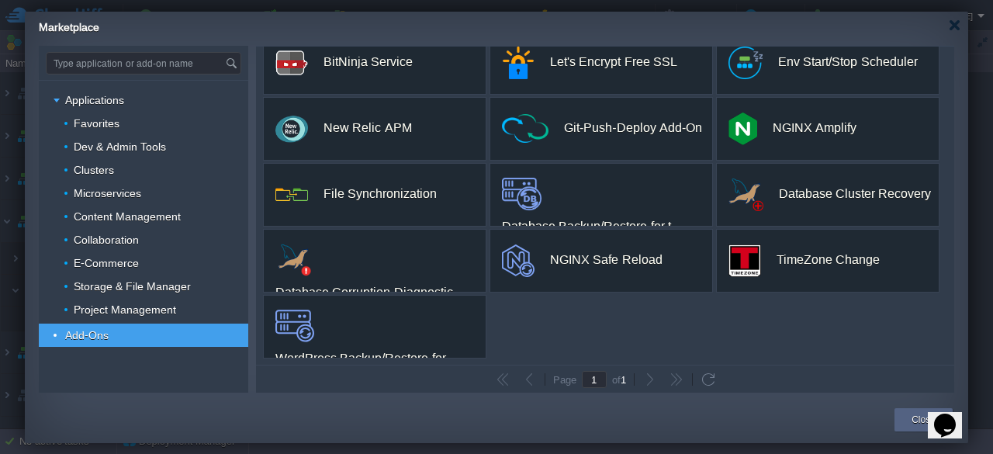
scroll to position [0, 0]
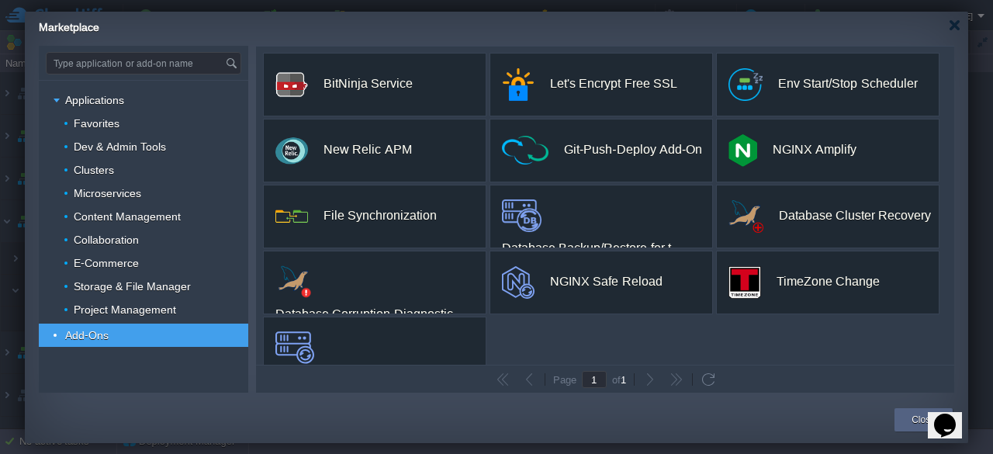
click at [84, 330] on span "Add-Ons" at bounding box center [87, 335] width 47 height 14
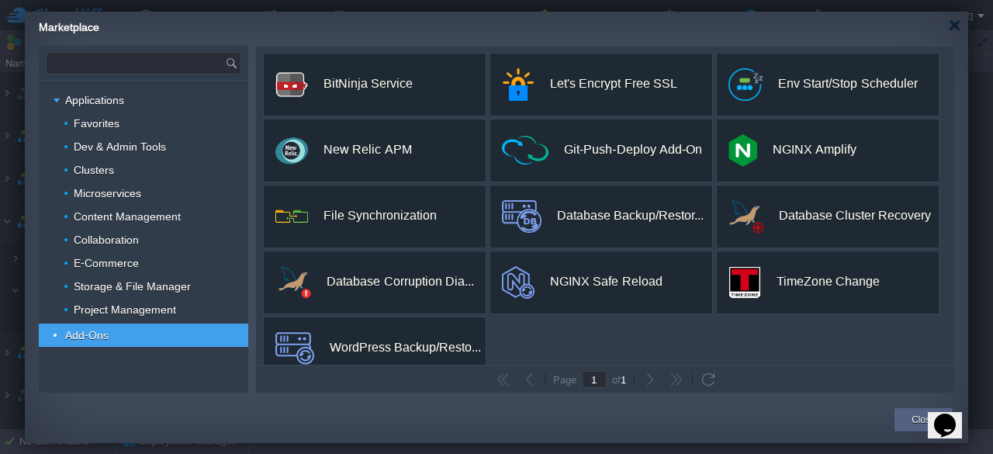
click at [105, 61] on input "text" at bounding box center [136, 63] width 178 height 21
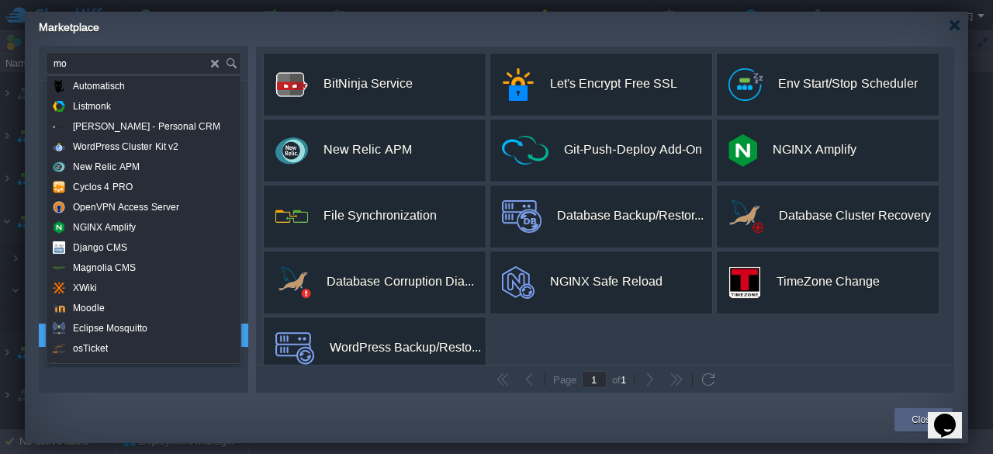
type input "m"
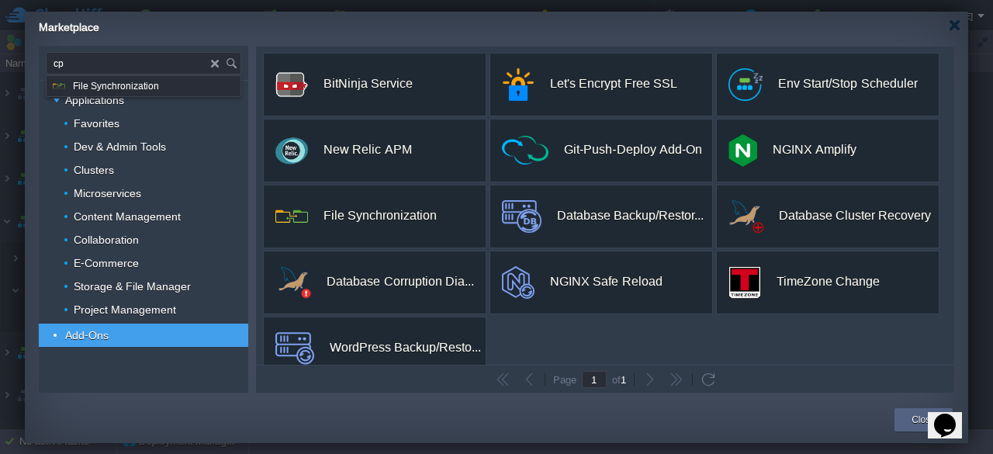
type input "c"
type input "Type application or add-on name"
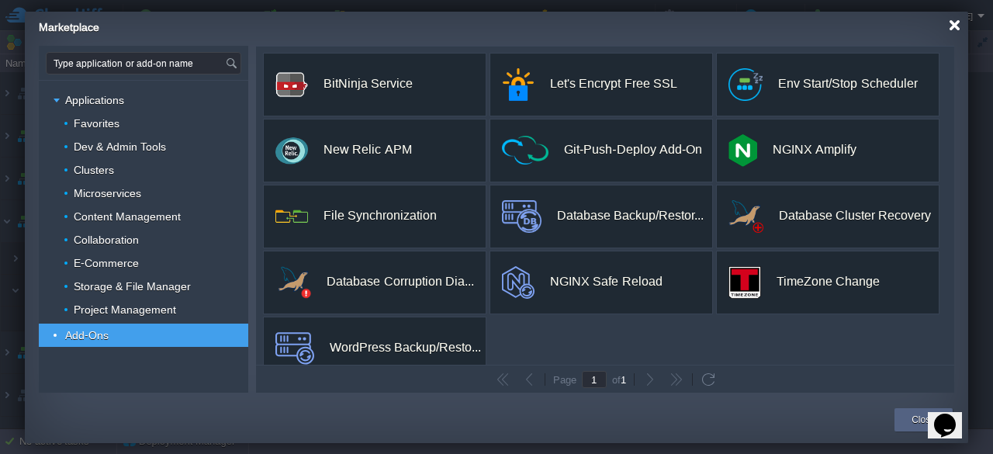
click at [951, 29] on div at bounding box center [955, 25] width 12 height 12
